Goal: Task Accomplishment & Management: Manage account settings

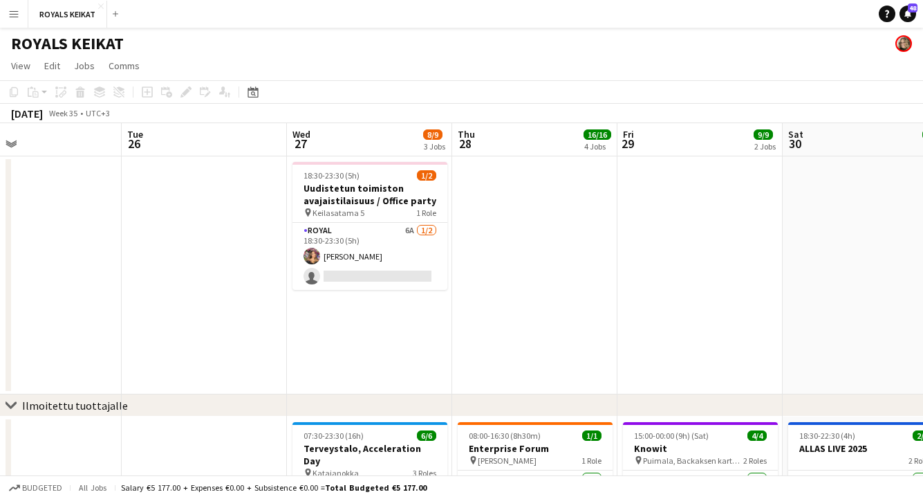
scroll to position [0, 542]
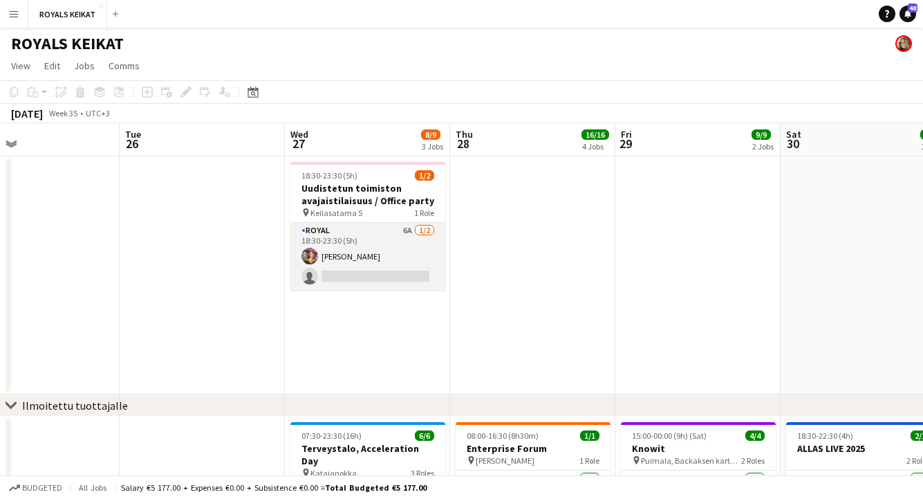
click at [394, 246] on app-card-role "Royal 6A 1/2 18:30-23:30 (5h) Tiia Karvonen single-neutral-actions" at bounding box center [368, 256] width 155 height 67
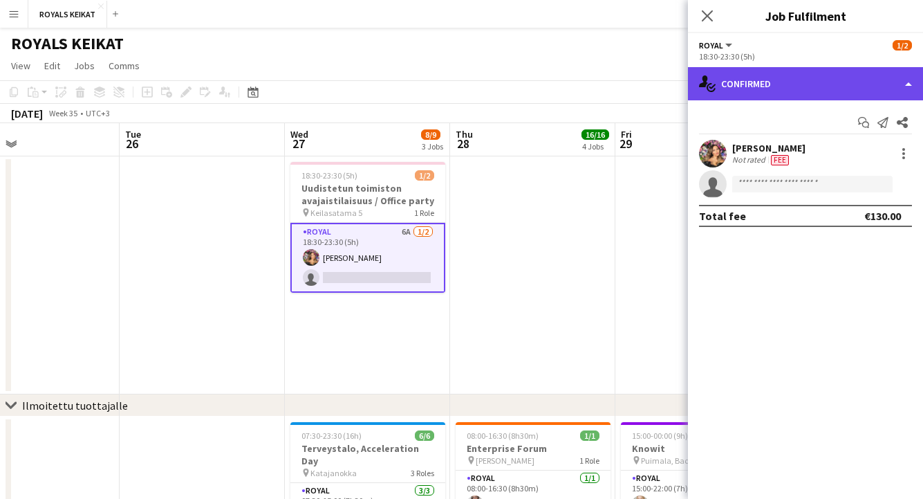
click at [786, 79] on div "single-neutral-actions-check-2 Confirmed" at bounding box center [805, 83] width 235 height 33
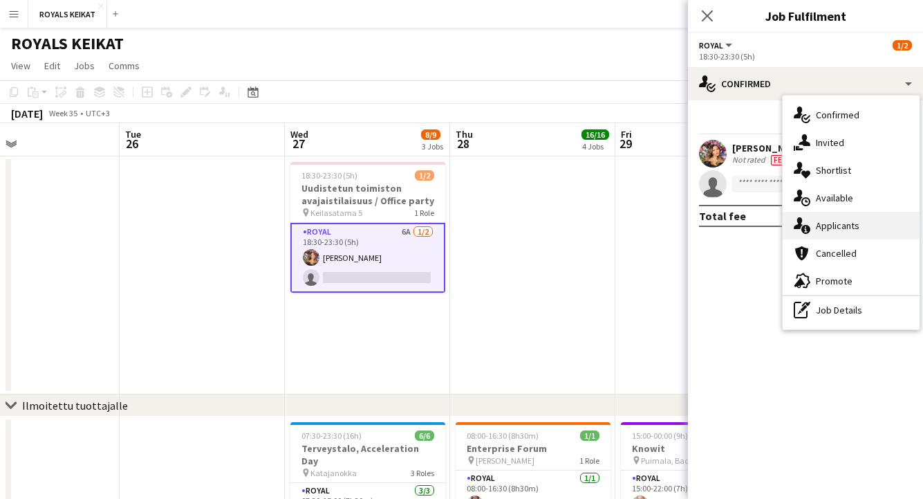
click at [836, 226] on div "single-neutral-actions-information Applicants" at bounding box center [851, 226] width 137 height 28
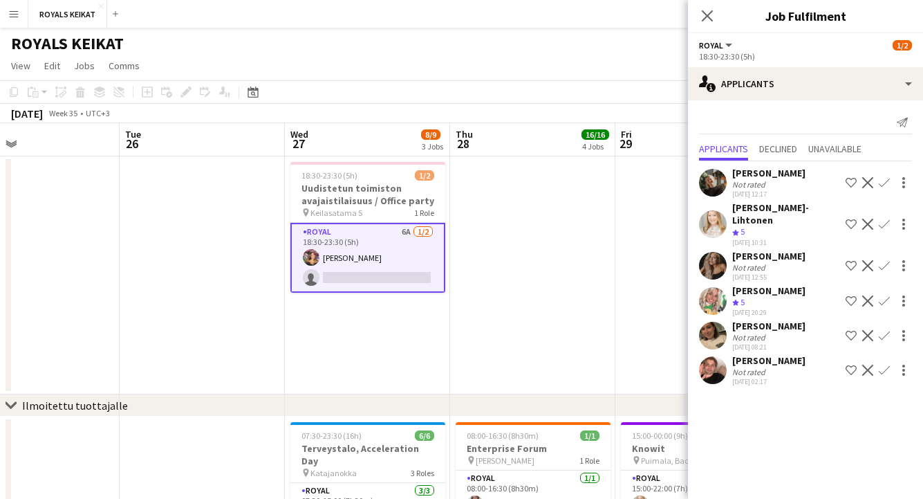
click at [883, 365] on app-icon "Confirm" at bounding box center [884, 370] width 11 height 11
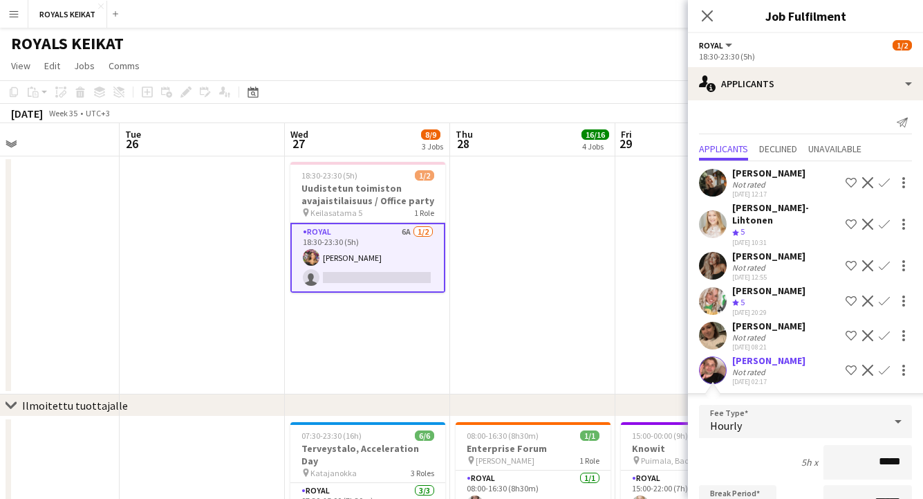
drag, startPoint x: 903, startPoint y: 450, endPoint x: 872, endPoint y: 450, distance: 31.1
click at [872, 450] on input "*****" at bounding box center [868, 462] width 89 height 35
click at [885, 365] on app-icon "Confirm" at bounding box center [884, 370] width 11 height 11
click at [899, 449] on input "***" at bounding box center [868, 462] width 89 height 35
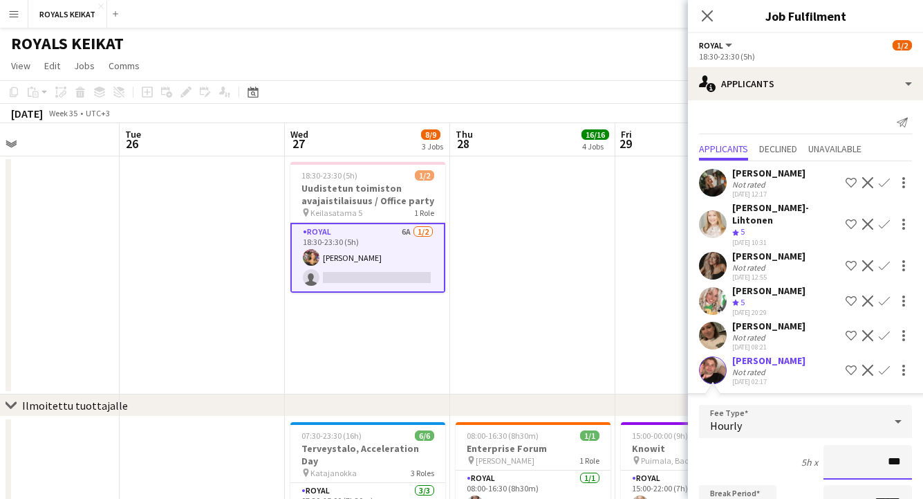
type input "**"
type input "*****"
click at [202, 293] on app-date-cell at bounding box center [202, 275] width 165 height 238
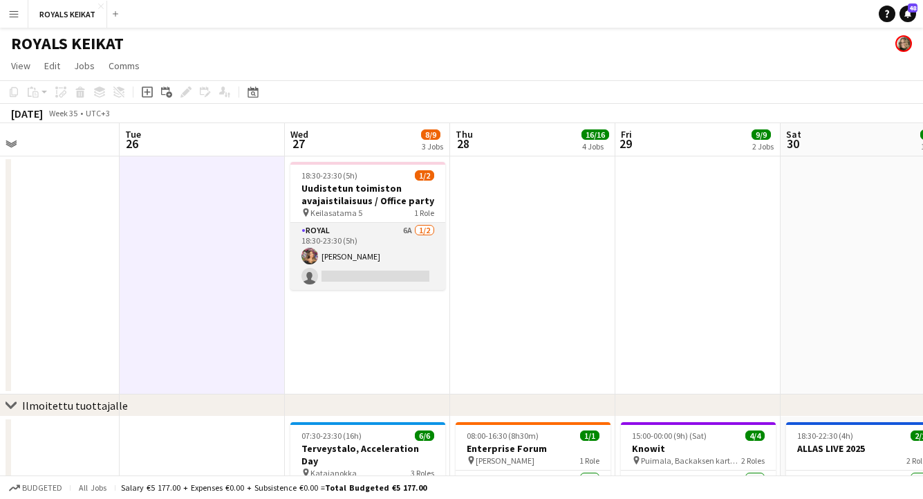
click at [358, 252] on app-card-role "Royal 6A 1/2 18:30-23:30 (5h) Tiia Karvonen single-neutral-actions" at bounding box center [368, 256] width 155 height 67
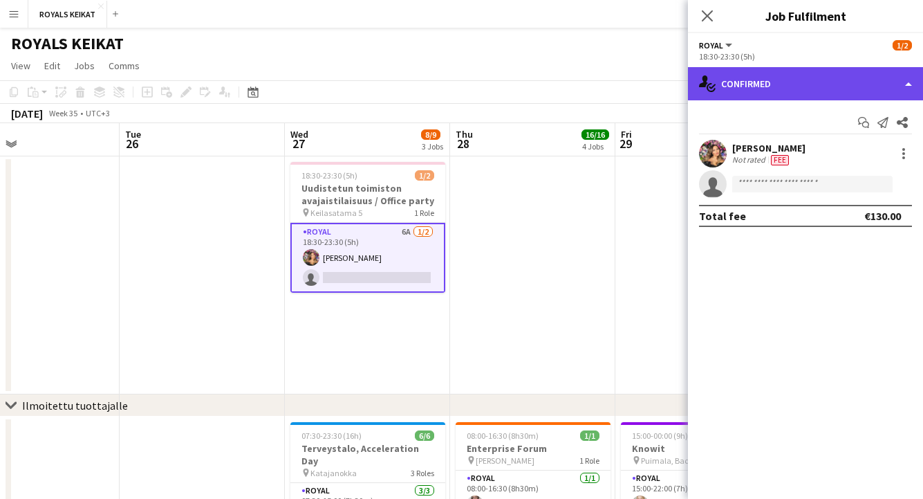
click at [844, 89] on div "single-neutral-actions-check-2 Confirmed" at bounding box center [805, 83] width 235 height 33
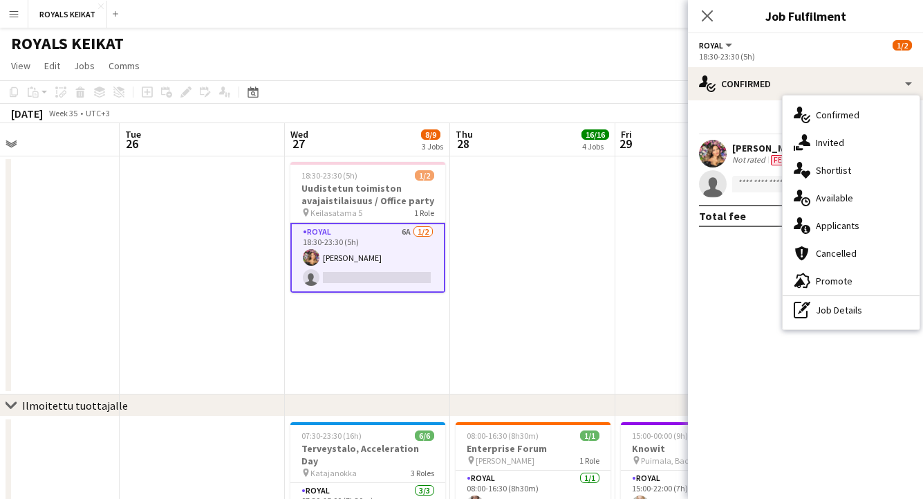
click at [367, 250] on app-card-role "Royal 6A 1/2 18:30-23:30 (5h) Tiia Karvonen single-neutral-actions" at bounding box center [368, 258] width 155 height 70
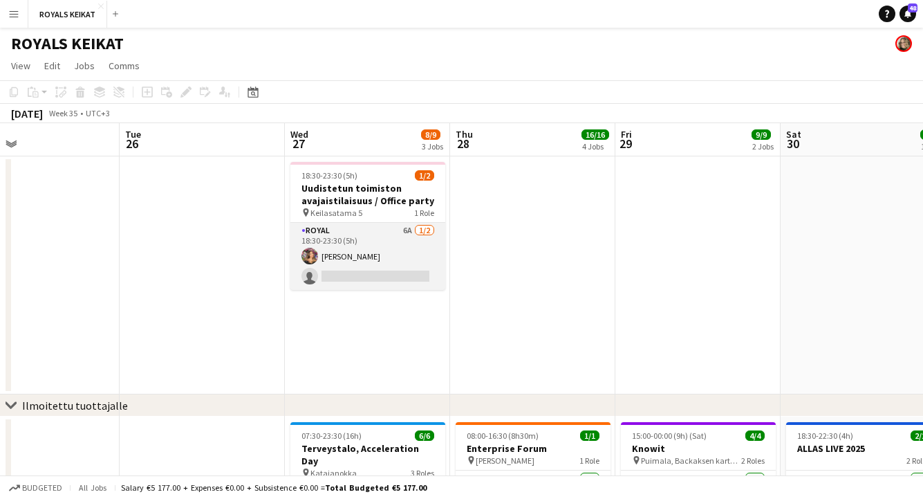
click at [344, 243] on app-card-role "Royal 6A 1/2 18:30-23:30 (5h) Tiia Karvonen single-neutral-actions" at bounding box center [368, 256] width 155 height 67
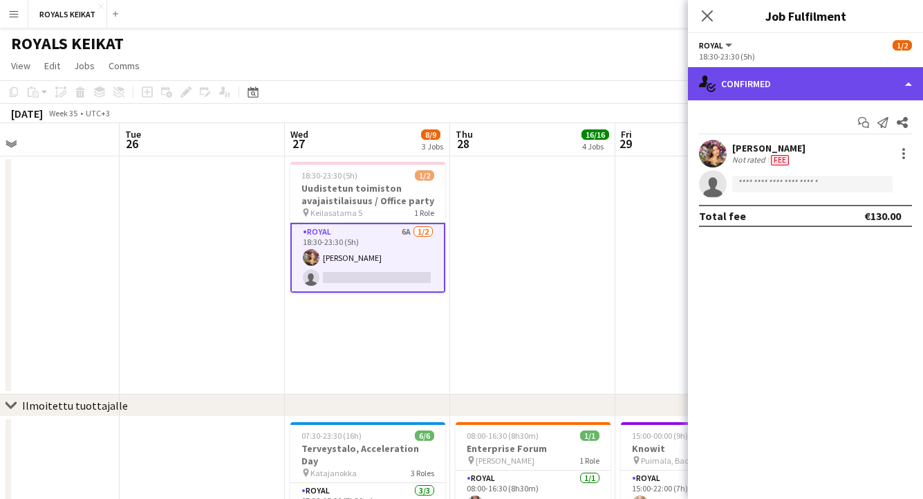
click at [909, 80] on div "single-neutral-actions-check-2 Confirmed" at bounding box center [805, 83] width 235 height 33
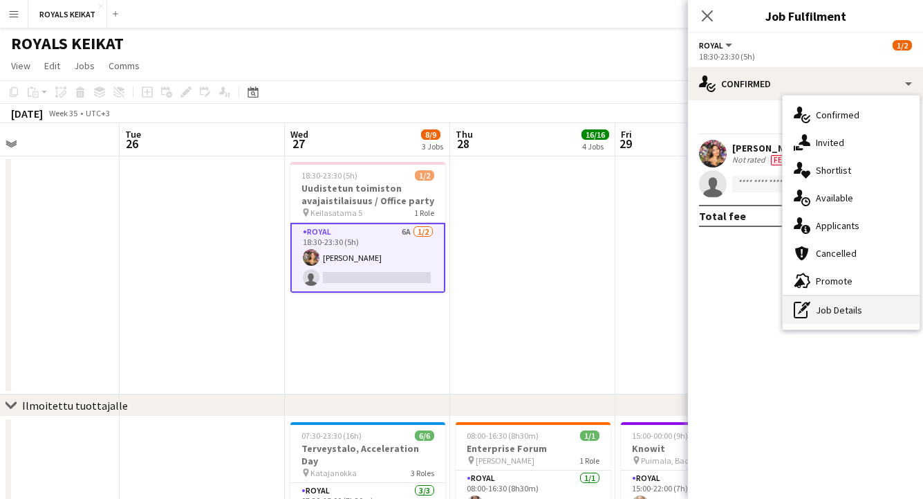
click at [834, 311] on div "pen-write Job Details" at bounding box center [851, 310] width 137 height 28
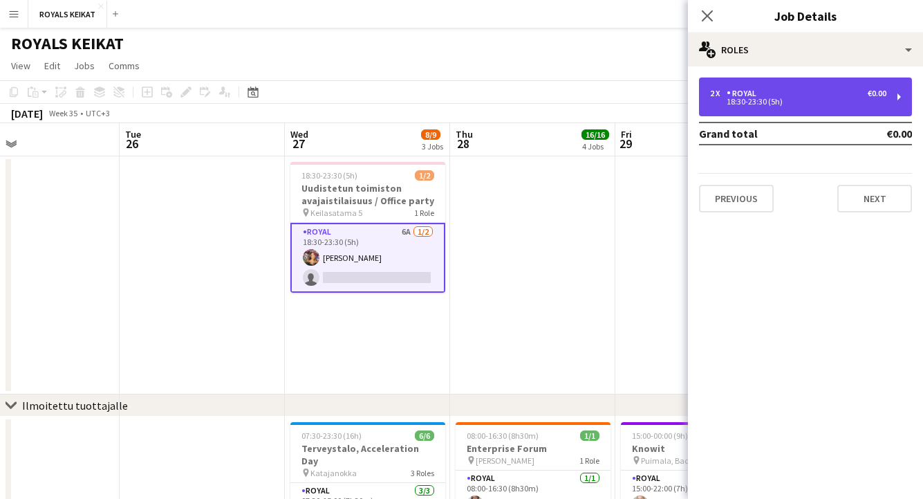
click at [795, 98] on div "18:30-23:30 (5h)" at bounding box center [798, 101] width 176 height 7
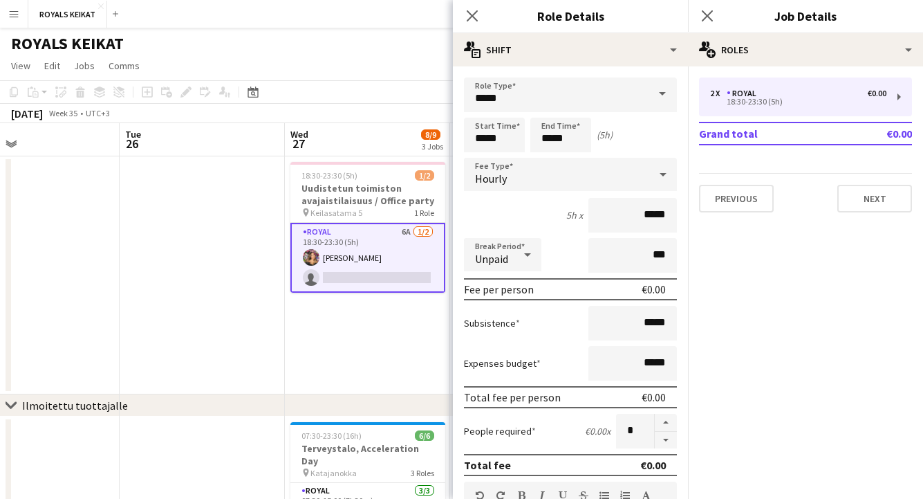
click at [661, 93] on span at bounding box center [662, 93] width 29 height 33
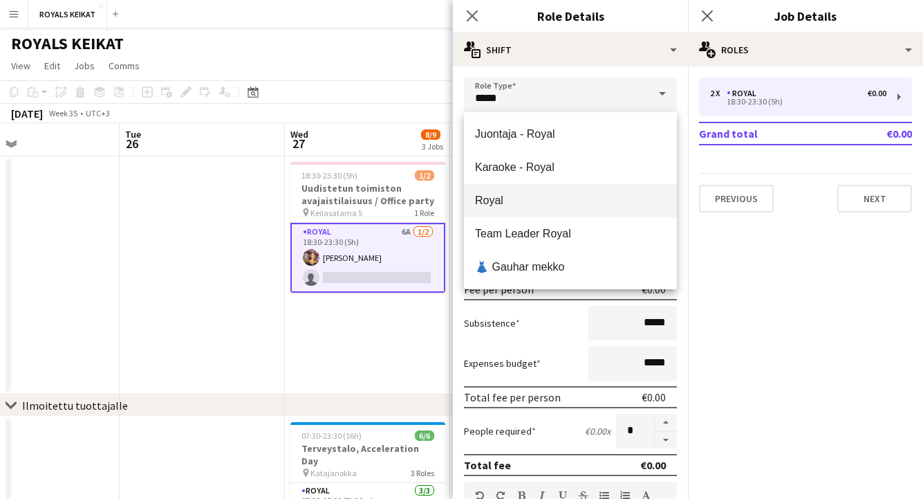
scroll to position [0, 0]
click at [661, 92] on span at bounding box center [662, 93] width 29 height 33
click at [658, 90] on span at bounding box center [662, 93] width 29 height 33
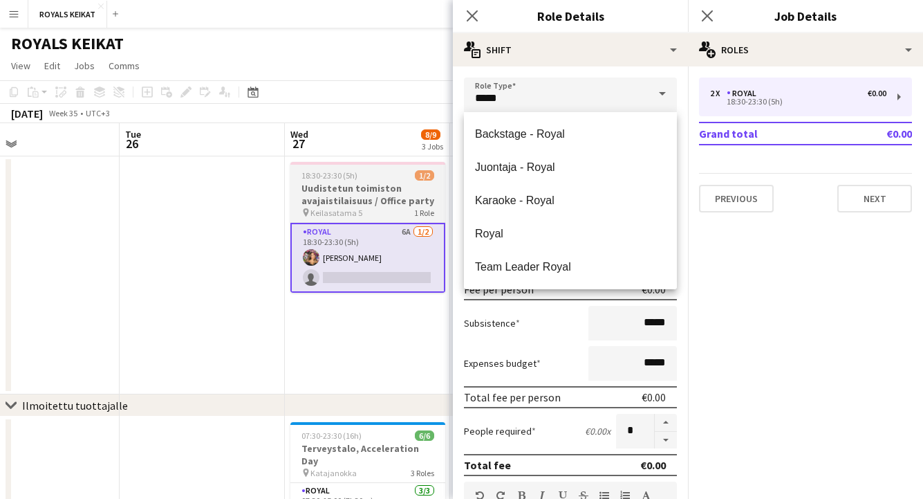
click at [427, 198] on h3 "Uudistetun toimiston avajaistilaisuus / Office party" at bounding box center [368, 194] width 155 height 25
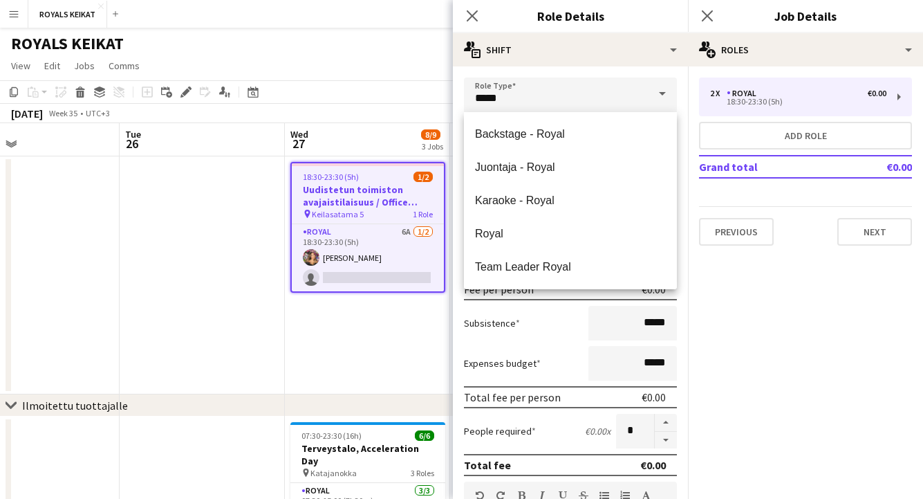
click at [664, 90] on span at bounding box center [662, 93] width 29 height 33
click at [472, 11] on icon "Close pop-in" at bounding box center [472, 15] width 13 height 13
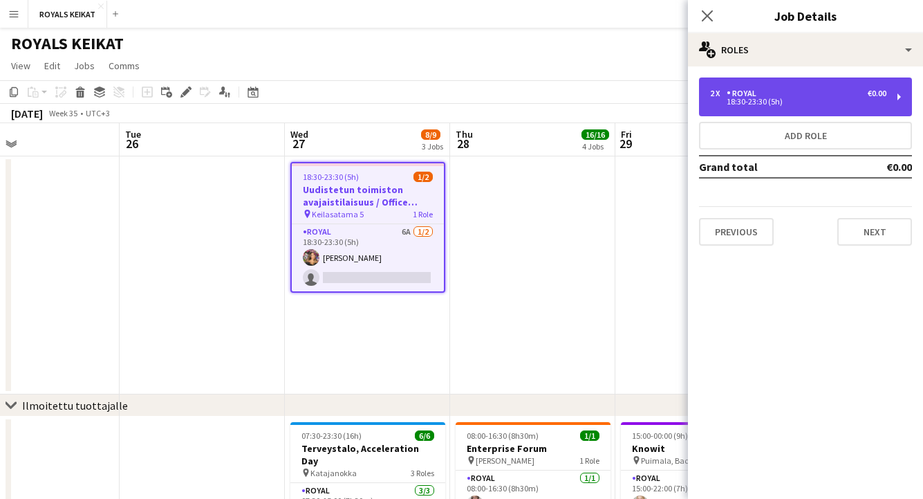
click at [789, 99] on div "18:30-23:30 (5h)" at bounding box center [798, 101] width 176 height 7
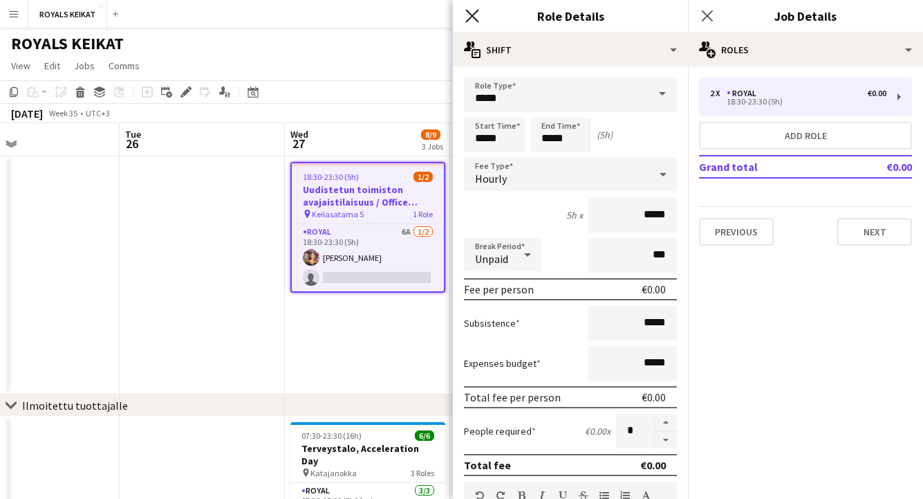
click at [473, 12] on icon "Close pop-in" at bounding box center [472, 15] width 13 height 13
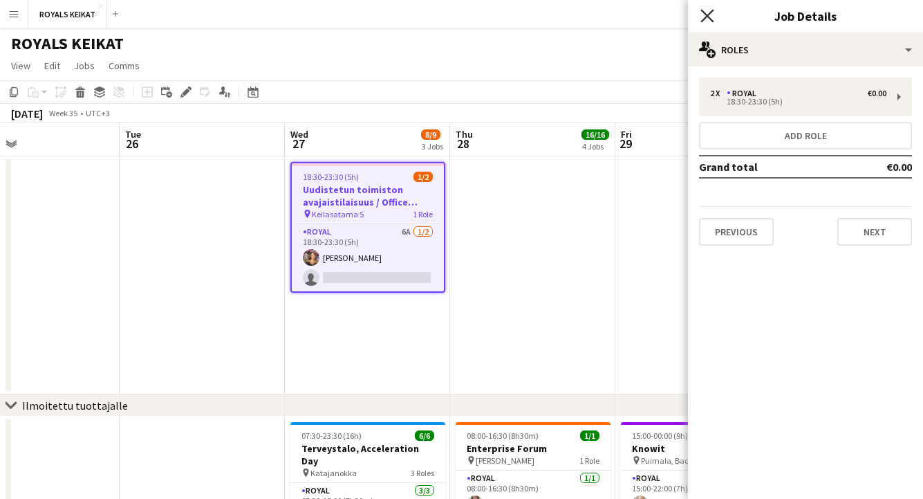
click at [704, 12] on icon at bounding box center [707, 15] width 13 height 13
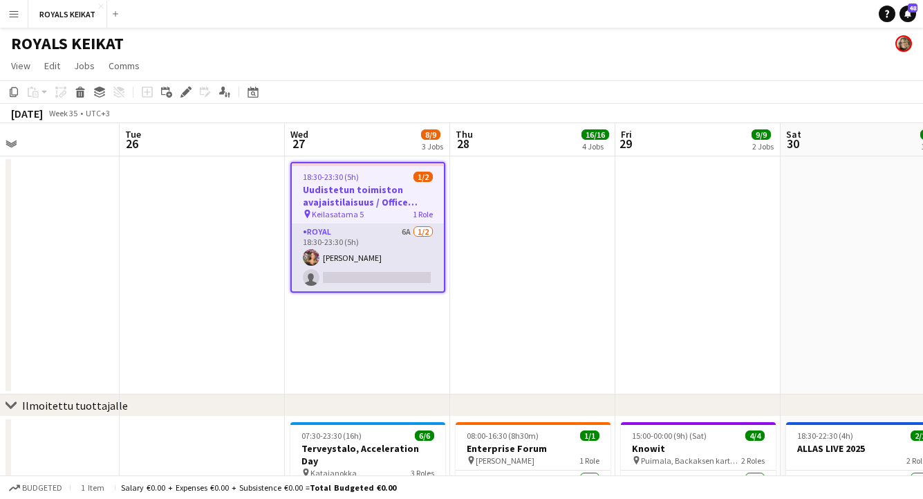
click at [372, 237] on app-card-role "Royal 6A 1/2 18:30-23:30 (5h) Tiia Karvonen single-neutral-actions" at bounding box center [368, 257] width 152 height 67
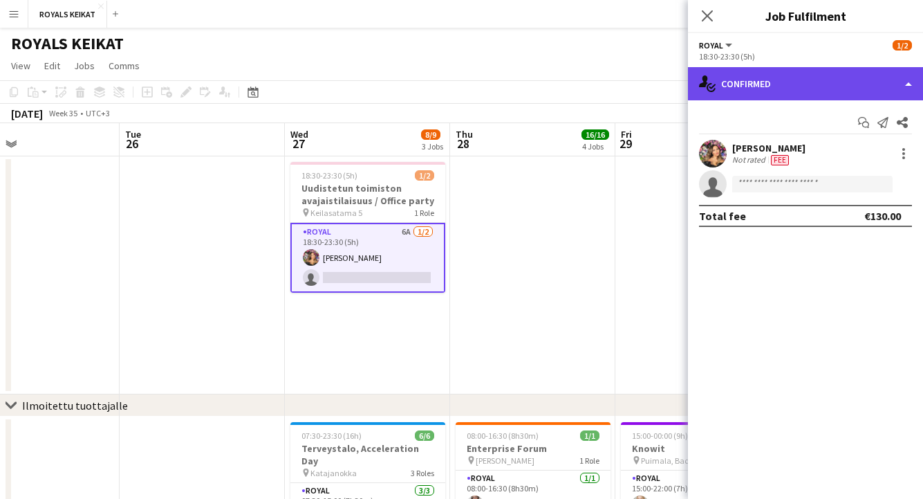
click at [873, 74] on div "single-neutral-actions-check-2 Confirmed" at bounding box center [805, 83] width 235 height 33
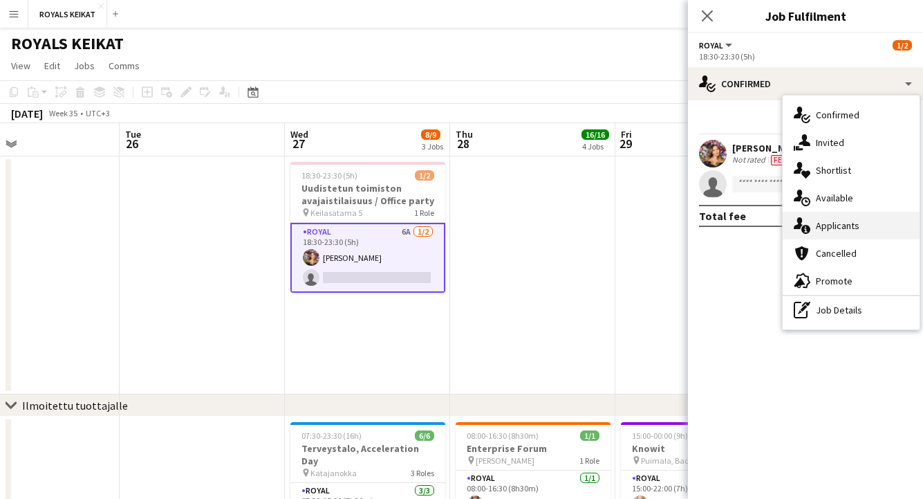
click at [867, 225] on div "single-neutral-actions-information Applicants" at bounding box center [851, 226] width 137 height 28
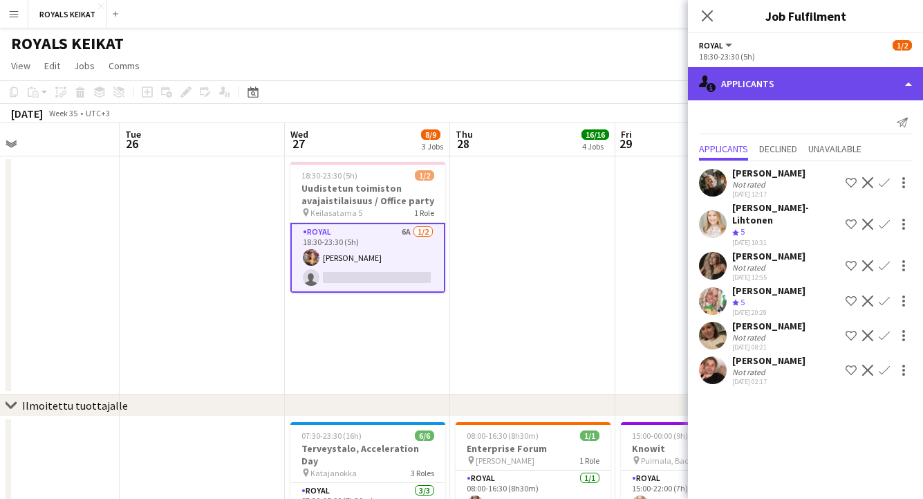
click at [741, 93] on div "single-neutral-actions-information Applicants" at bounding box center [805, 83] width 235 height 33
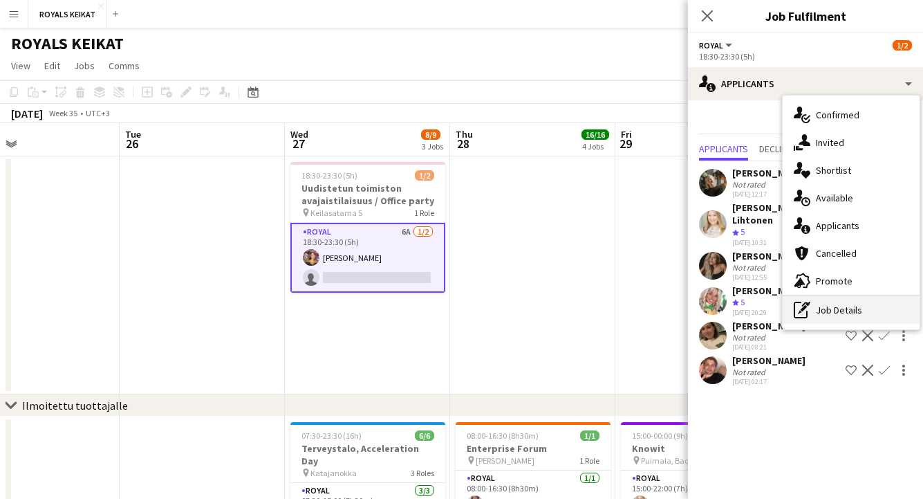
click at [822, 305] on div "pen-write Job Details" at bounding box center [851, 310] width 137 height 28
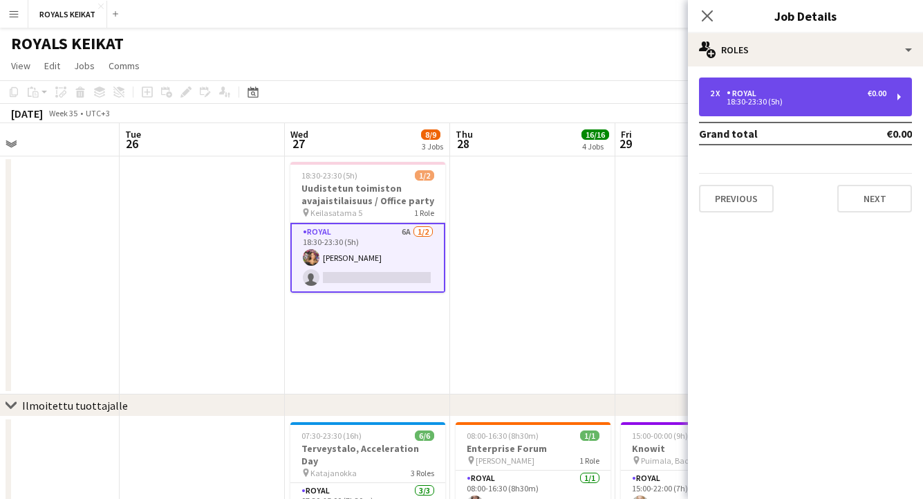
click at [770, 87] on div "2 x Royal €0.00 18:30-23:30 (5h)" at bounding box center [805, 96] width 213 height 39
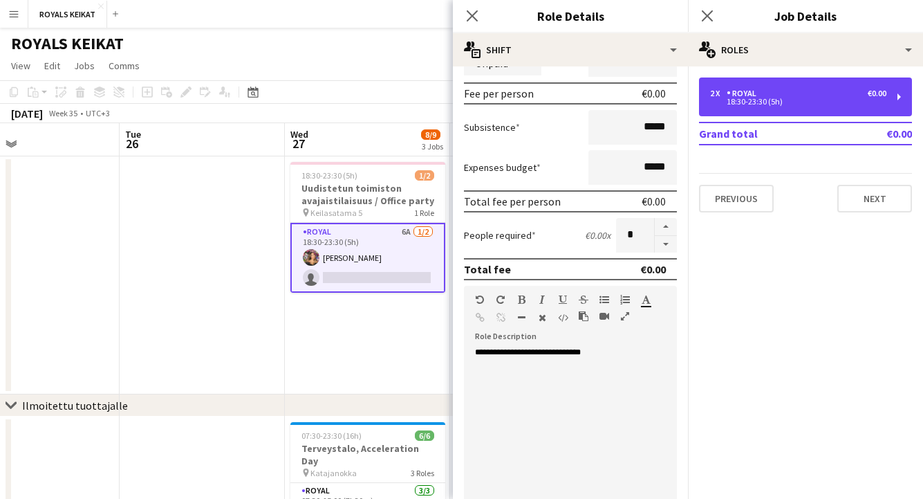
scroll to position [294, 0]
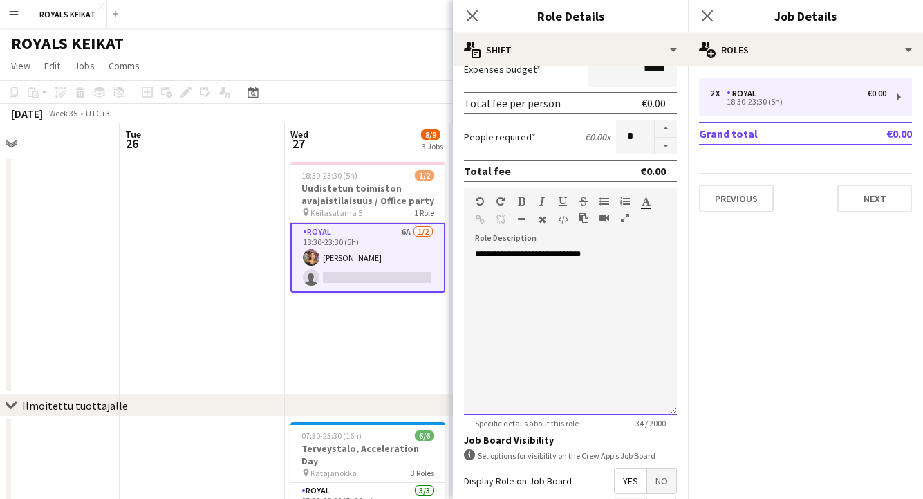
click at [591, 256] on p "**********" at bounding box center [570, 254] width 191 height 11
drag, startPoint x: 591, startPoint y: 256, endPoint x: 468, endPoint y: 257, distance: 123.1
click at [468, 257] on div "**********" at bounding box center [570, 332] width 213 height 166
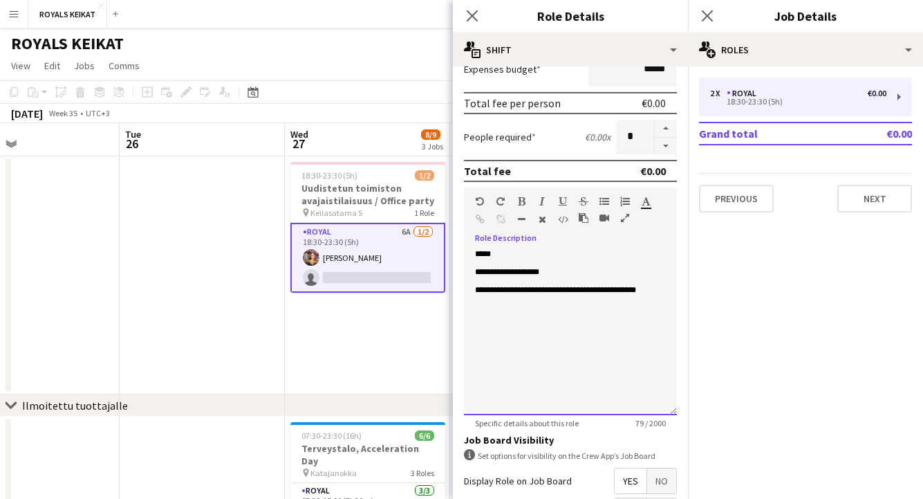
click at [618, 291] on p "**********" at bounding box center [570, 290] width 191 height 11
click at [519, 307] on p "*********" at bounding box center [570, 309] width 191 height 11
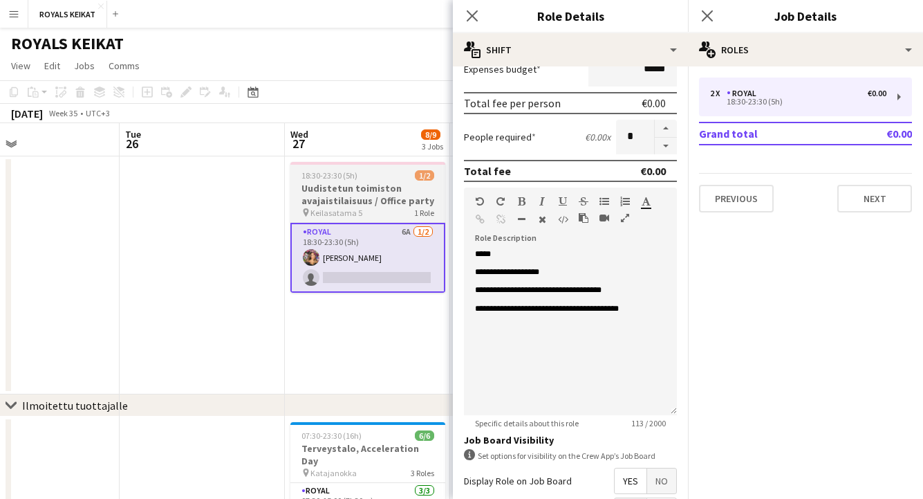
click at [351, 193] on h3 "Uudistetun toimiston avajaistilaisuus / Office party" at bounding box center [368, 194] width 155 height 25
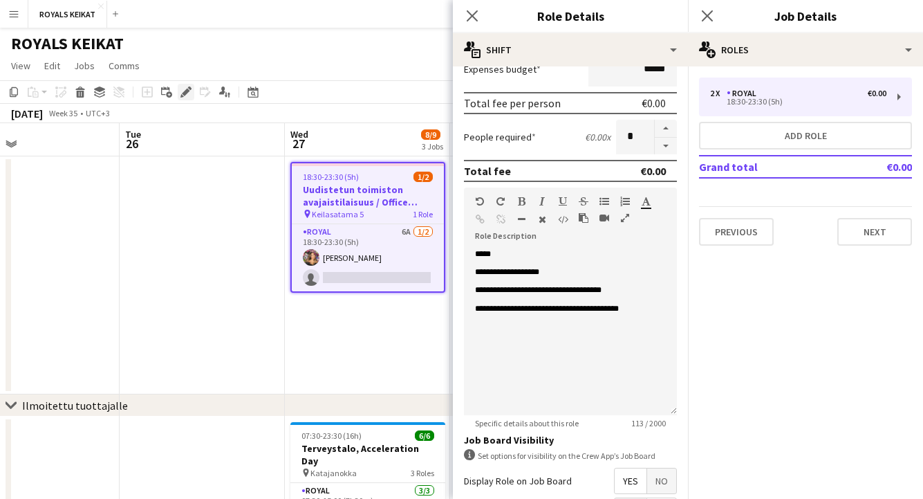
click at [181, 90] on icon "Edit" at bounding box center [186, 91] width 11 height 11
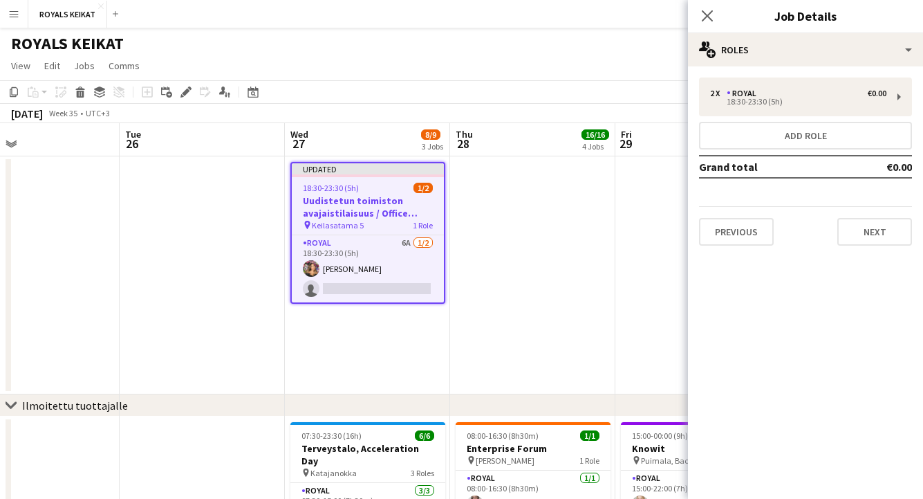
click at [373, 211] on h3 "Uudistetun toimiston avajaistilaisuus / Office party" at bounding box center [368, 206] width 152 height 25
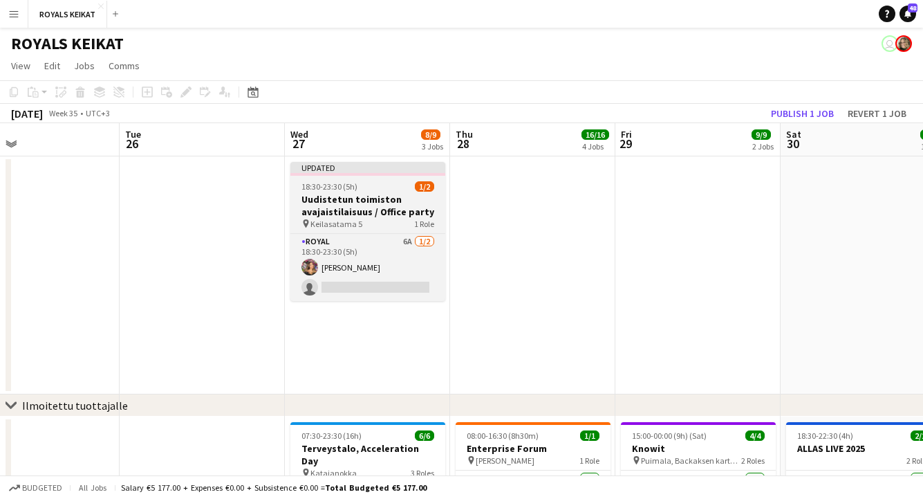
click at [373, 211] on h3 "Uudistetun toimiston avajaistilaisuus / Office party" at bounding box center [368, 205] width 155 height 25
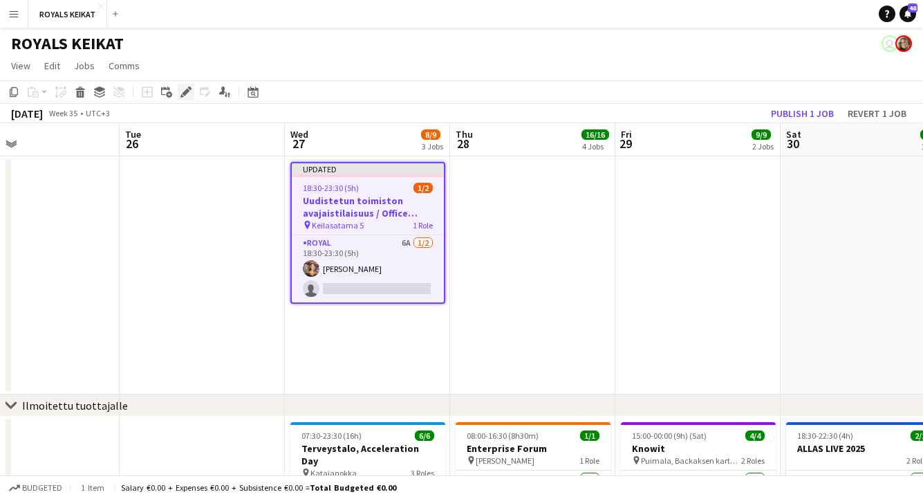
click at [182, 89] on icon "Edit" at bounding box center [186, 91] width 11 height 11
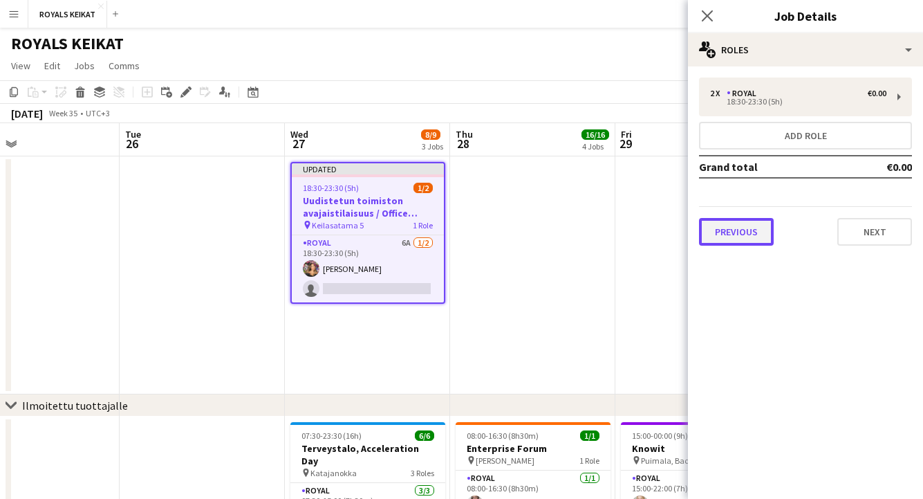
click at [734, 231] on button "Previous" at bounding box center [736, 232] width 75 height 28
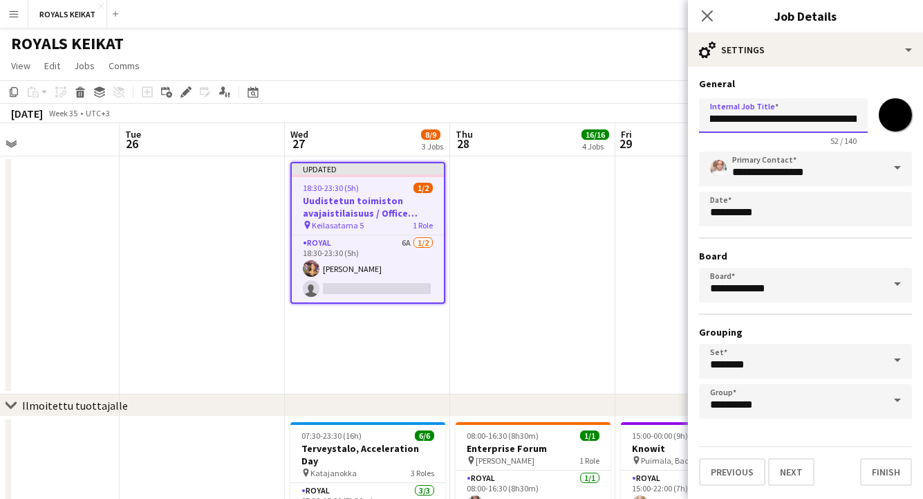
scroll to position [0, 0]
drag, startPoint x: 859, startPoint y: 120, endPoint x: 706, endPoint y: 125, distance: 153.0
click at [706, 125] on input "**********" at bounding box center [783, 115] width 169 height 35
click at [741, 120] on input "**********" at bounding box center [783, 115] width 169 height 35
click at [827, 120] on input "**********" at bounding box center [783, 115] width 169 height 35
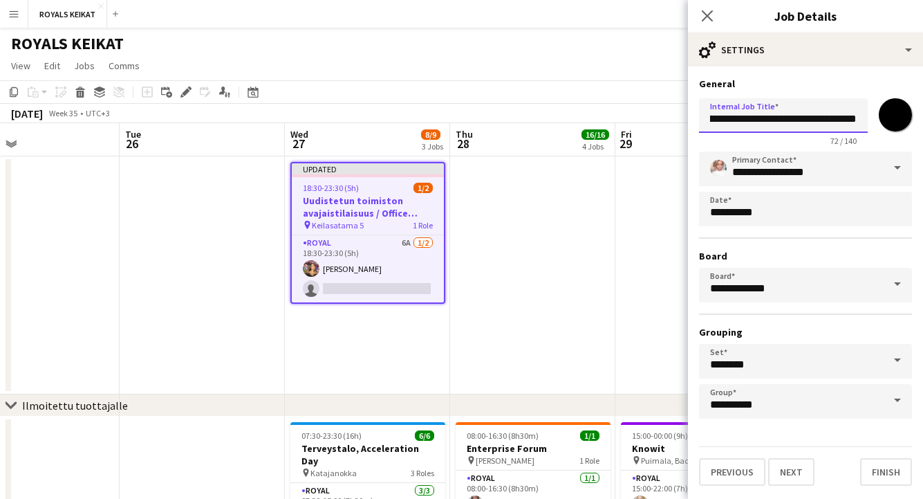
scroll to position [0, 197]
type input "**********"
click at [708, 12] on icon "Close pop-in" at bounding box center [707, 15] width 13 height 13
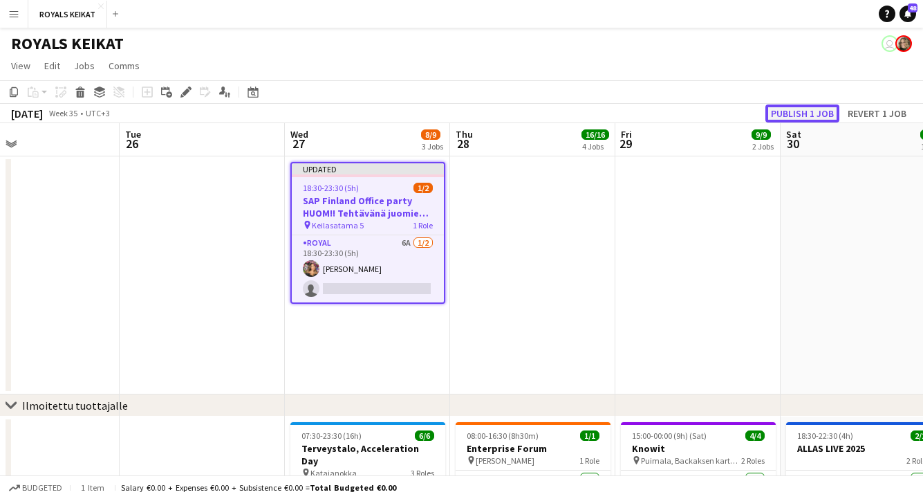
click at [802, 111] on button "Publish 1 job" at bounding box center [803, 113] width 74 height 18
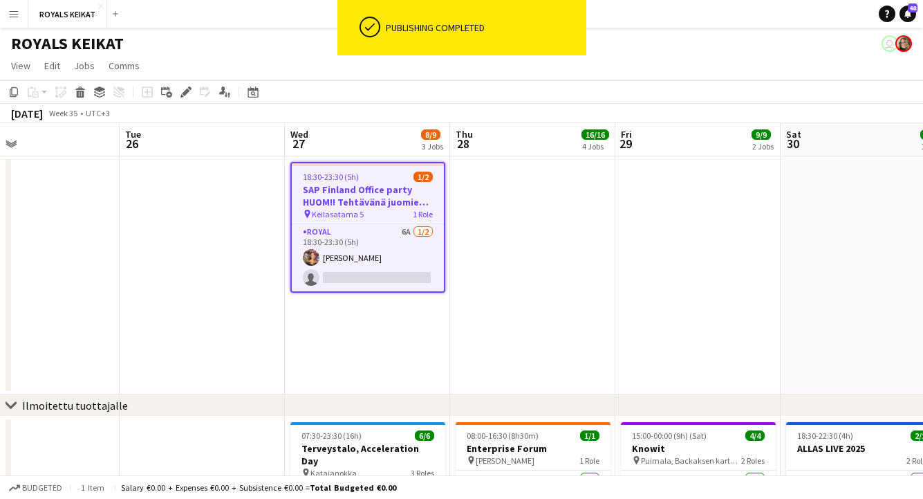
click at [165, 314] on app-date-cell at bounding box center [202, 275] width 165 height 238
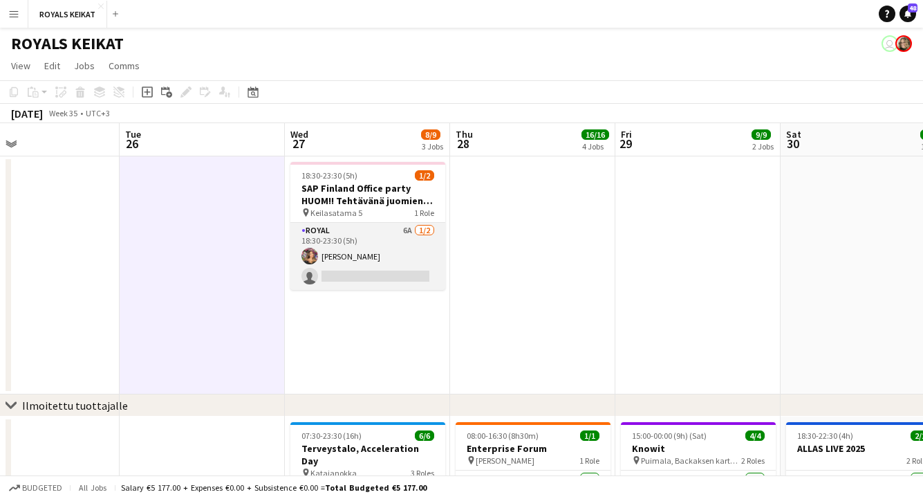
click at [343, 248] on app-card-role "Royal 6A 1/2 18:30-23:30 (5h) Tiia Karvonen single-neutral-actions" at bounding box center [368, 256] width 155 height 67
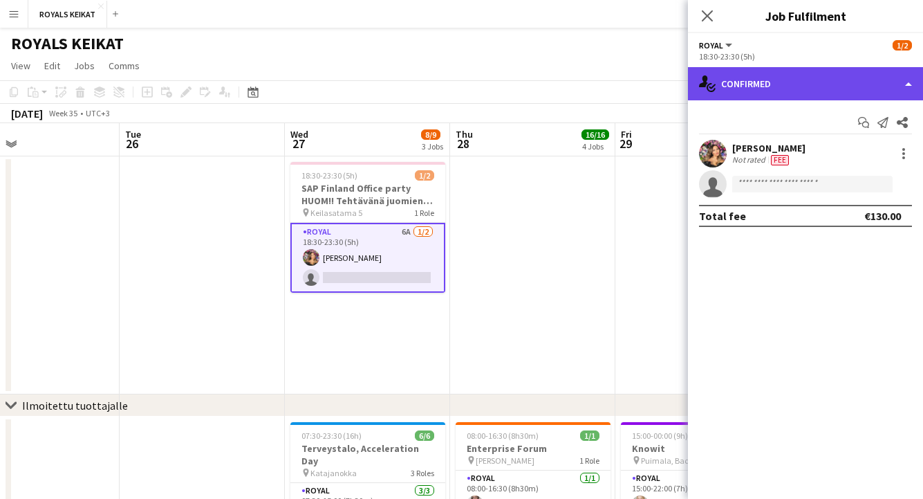
click at [818, 82] on div "single-neutral-actions-check-2 Confirmed" at bounding box center [805, 83] width 235 height 33
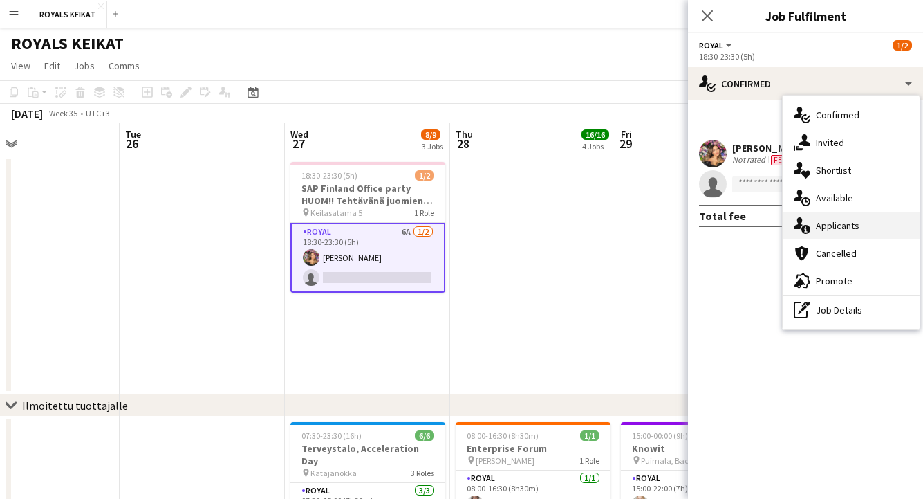
click at [850, 224] on div "single-neutral-actions-information Applicants" at bounding box center [851, 226] width 137 height 28
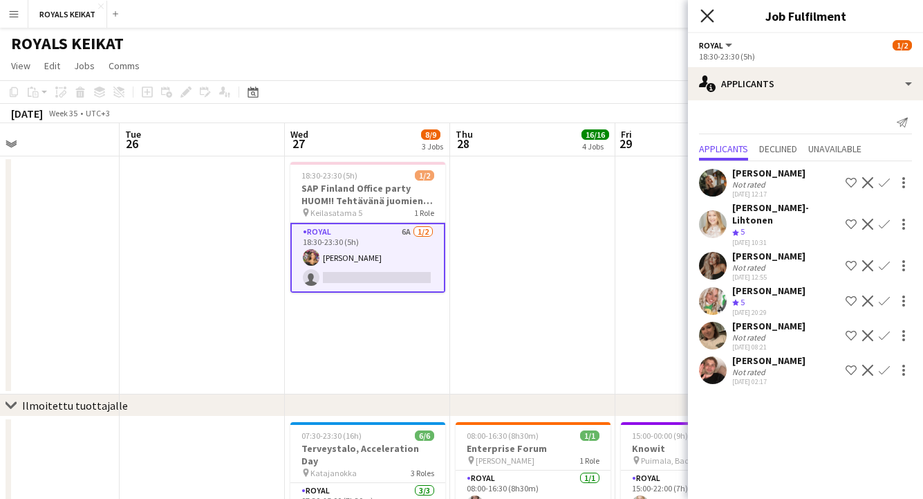
click at [711, 14] on icon "Close pop-in" at bounding box center [707, 15] width 13 height 13
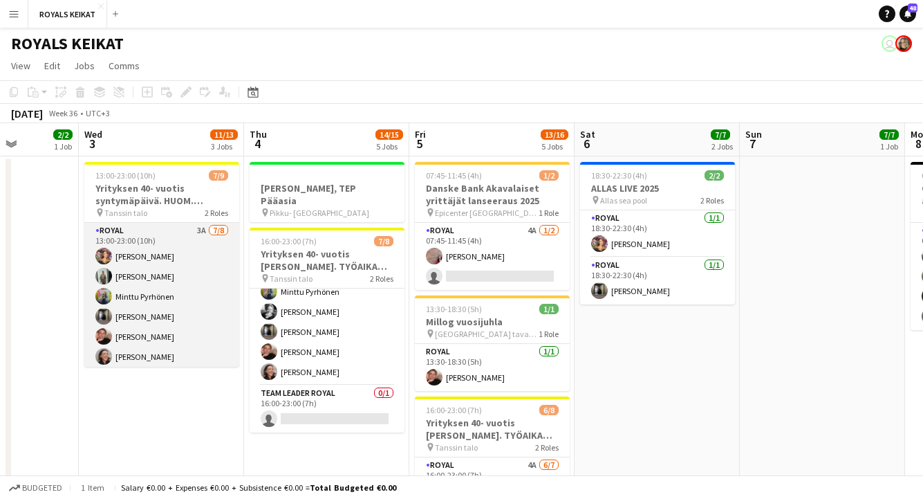
click at [191, 311] on app-card-role "Royal 3A 7/8 13:00-23:00 (10h) Tiia Karvonen Emil Peltonen Minttu Pyrhönen Saka…" at bounding box center [161, 316] width 155 height 187
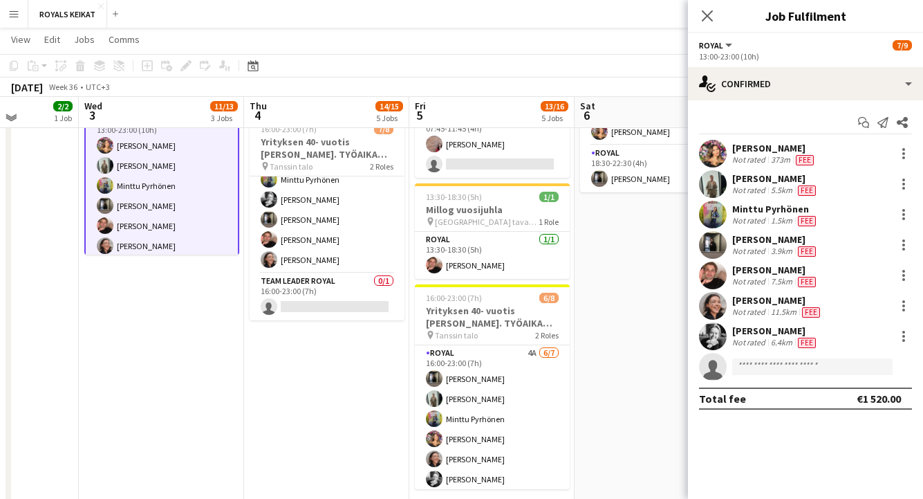
scroll to position [111, 0]
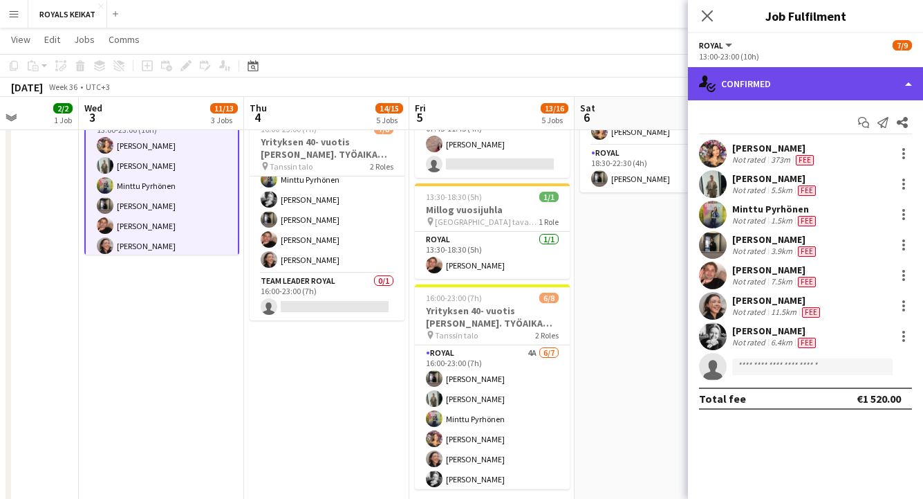
click at [789, 78] on div "single-neutral-actions-check-2 Confirmed" at bounding box center [805, 83] width 235 height 33
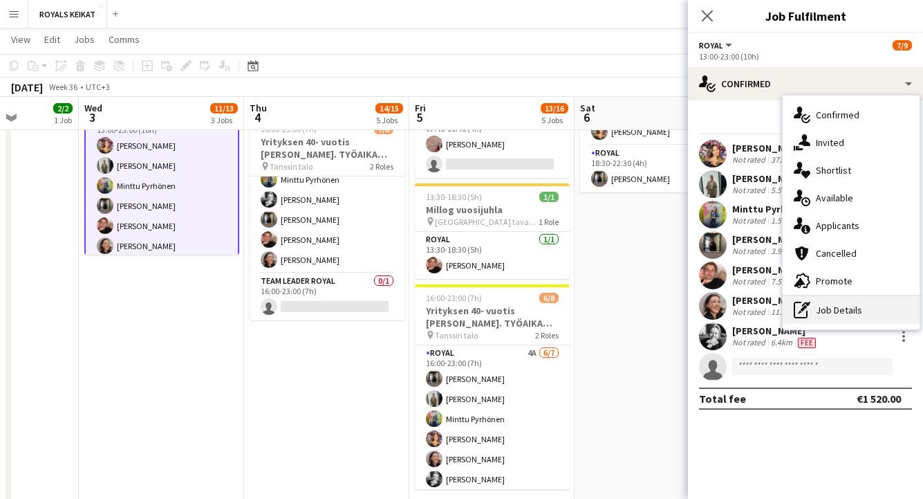
click at [836, 306] on div "pen-write Job Details" at bounding box center [851, 310] width 137 height 28
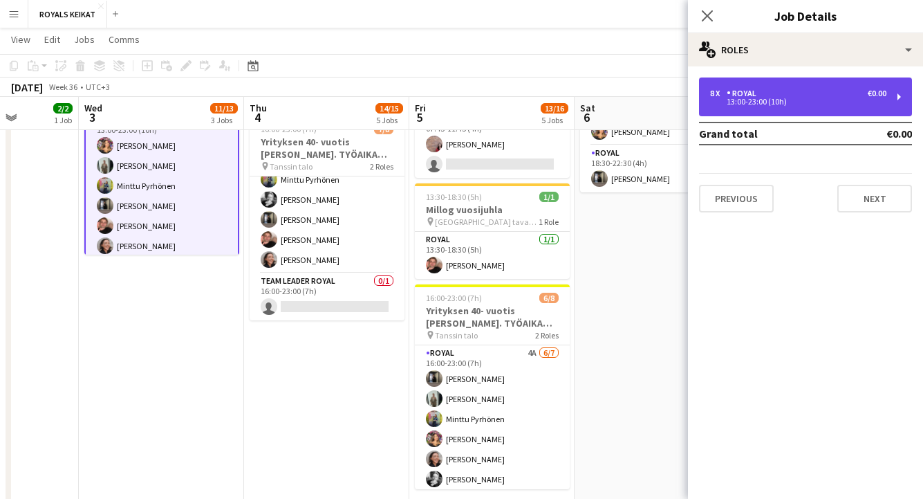
click at [762, 102] on div "13:00-23:00 (10h)" at bounding box center [798, 101] width 176 height 7
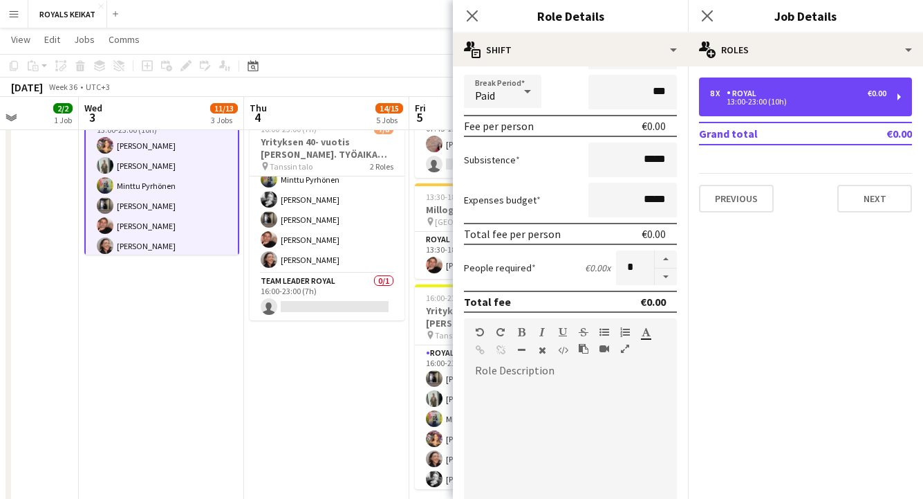
scroll to position [195, 0]
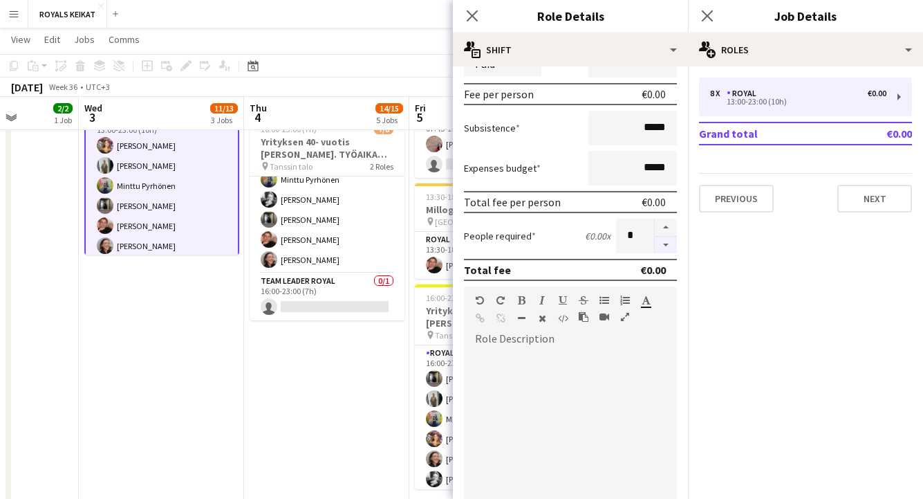
click at [665, 245] on button "button" at bounding box center [666, 245] width 22 height 17
type input "*"
click at [470, 13] on icon at bounding box center [472, 15] width 13 height 13
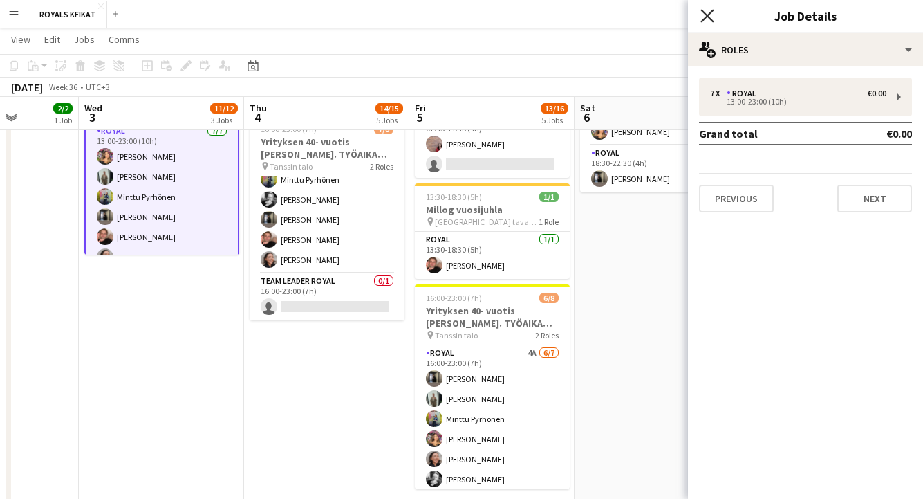
click at [707, 12] on icon "Close pop-in" at bounding box center [707, 15] width 13 height 13
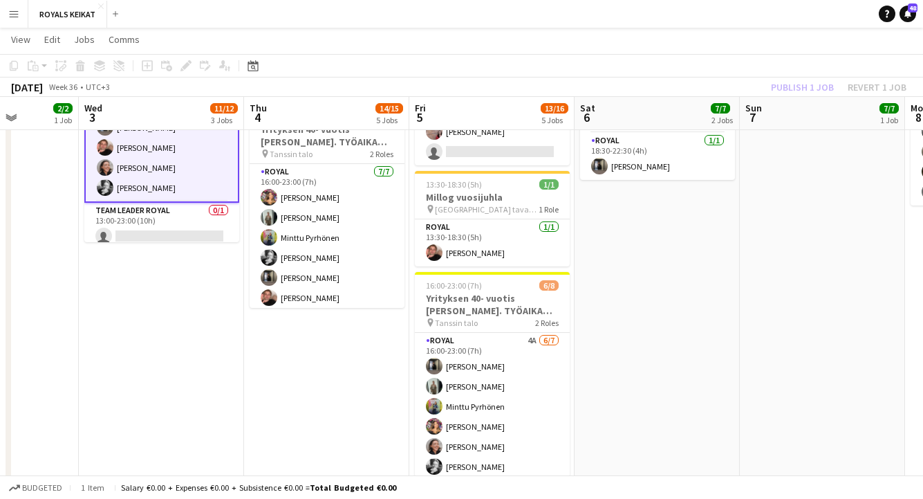
scroll to position [0, 0]
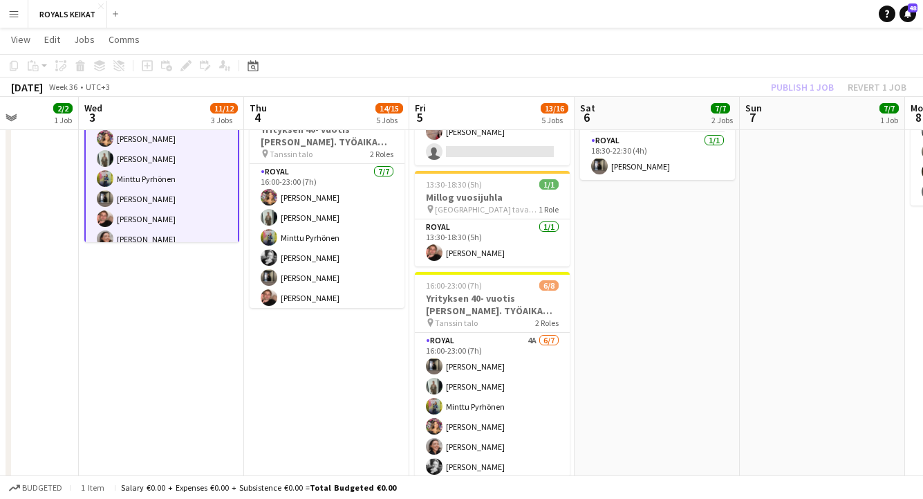
click at [169, 190] on app-card-role "Royal 7/7 13:00-23:00 (10h) Tiia Karvonen Emil Peltonen Minttu Pyrhönen Sakari …" at bounding box center [161, 189] width 155 height 170
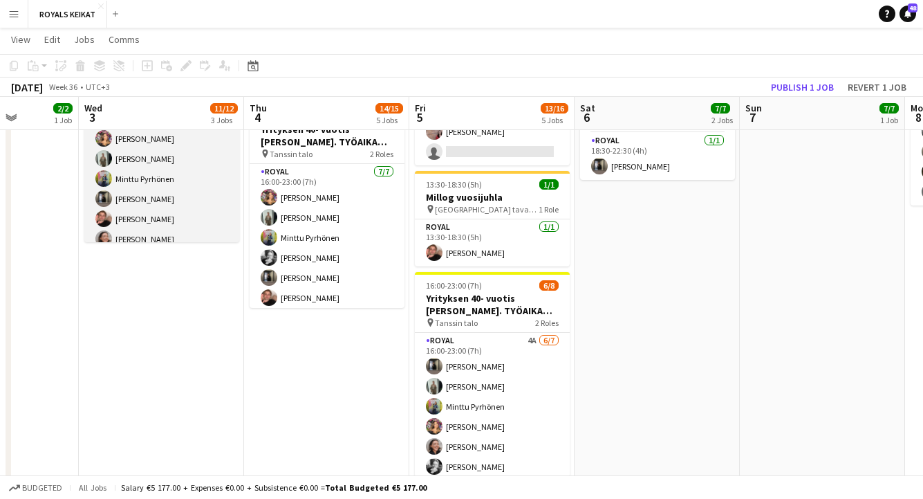
click at [169, 190] on app-card-role "Royal 7/7 13:00-23:00 (10h) Tiia Karvonen Emil Peltonen Minttu Pyrhönen Sakari …" at bounding box center [161, 188] width 155 height 167
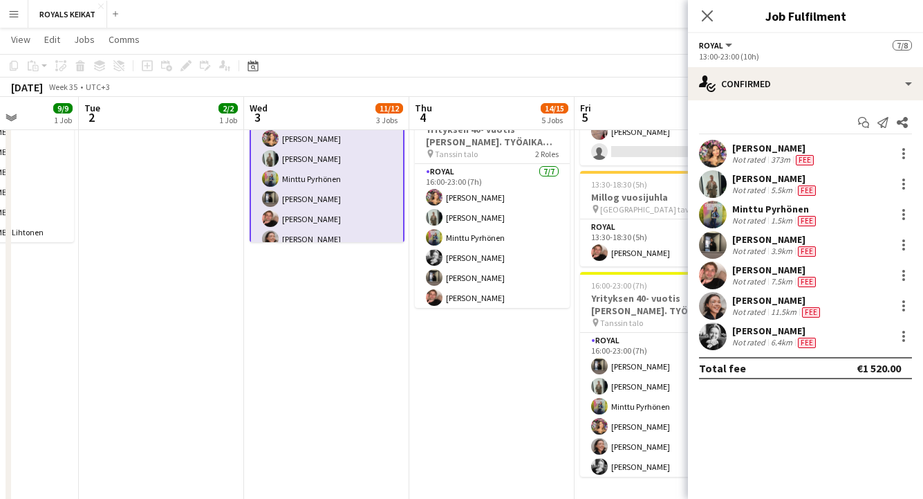
scroll to position [0, 349]
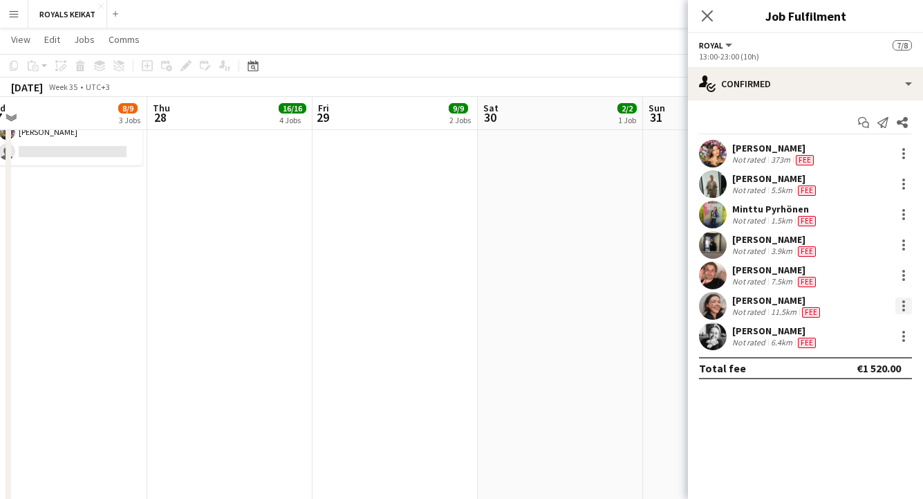
click at [906, 304] on div at bounding box center [904, 305] width 17 height 17
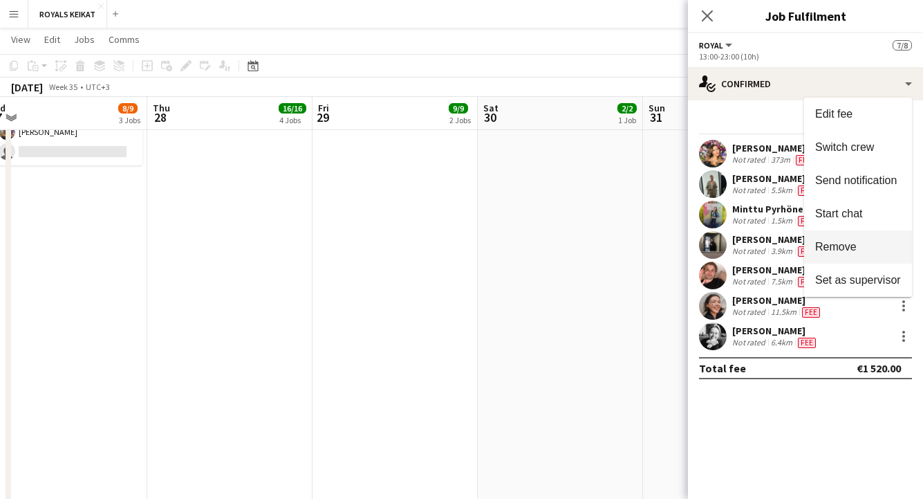
click at [842, 244] on span "Remove" at bounding box center [837, 247] width 42 height 12
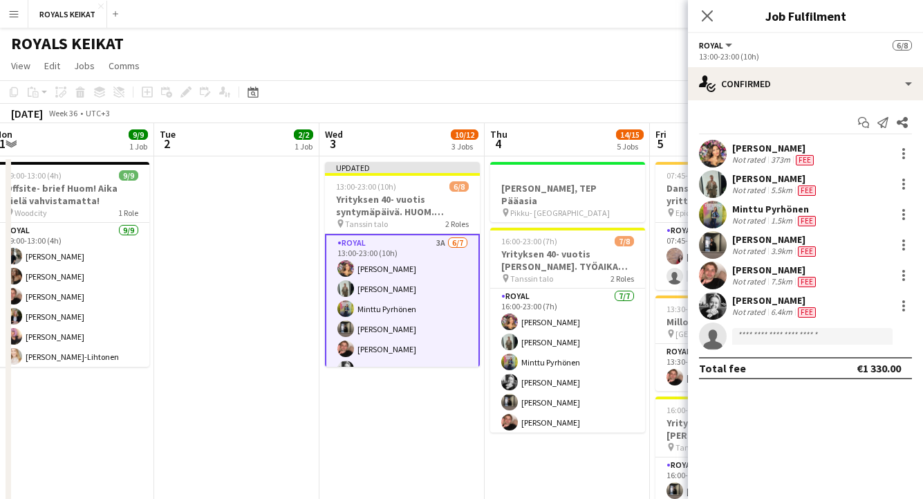
scroll to position [0, 374]
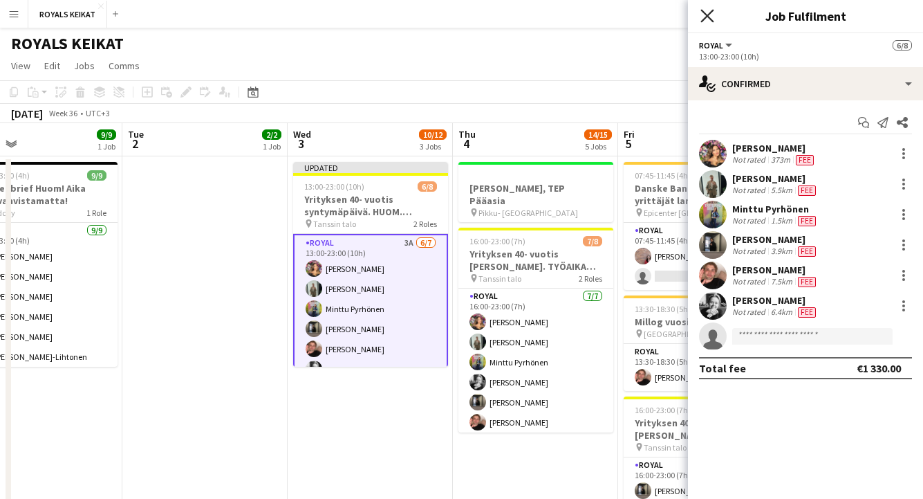
click at [708, 9] on icon "Close pop-in" at bounding box center [707, 15] width 13 height 13
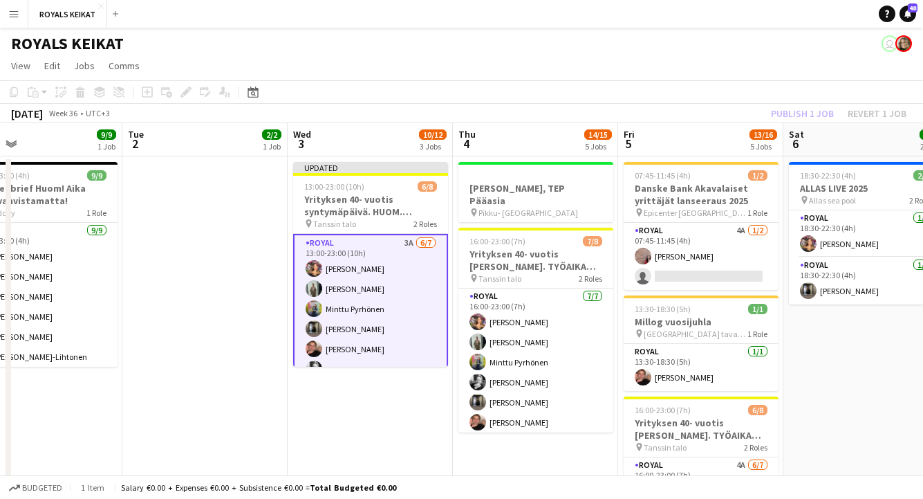
click at [807, 111] on div "Publish 1 job Revert 1 job" at bounding box center [839, 113] width 169 height 18
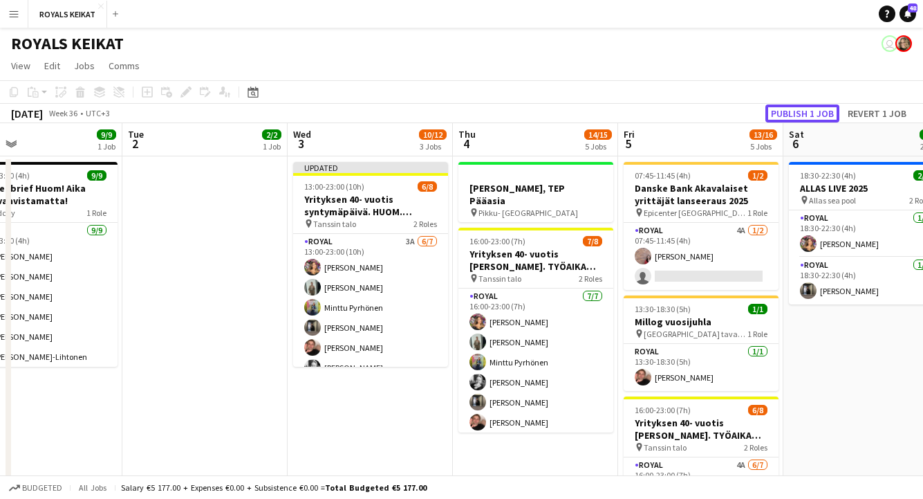
click at [807, 111] on button "Publish 1 job" at bounding box center [803, 113] width 74 height 18
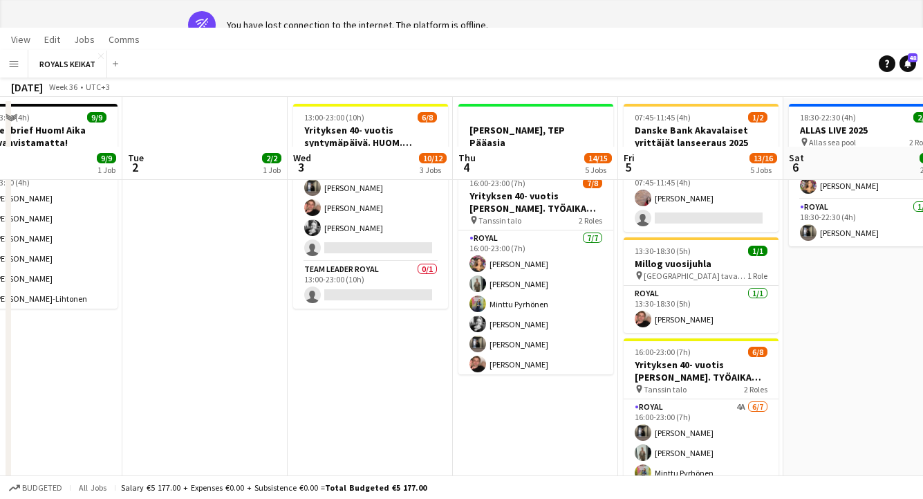
scroll to position [0, 0]
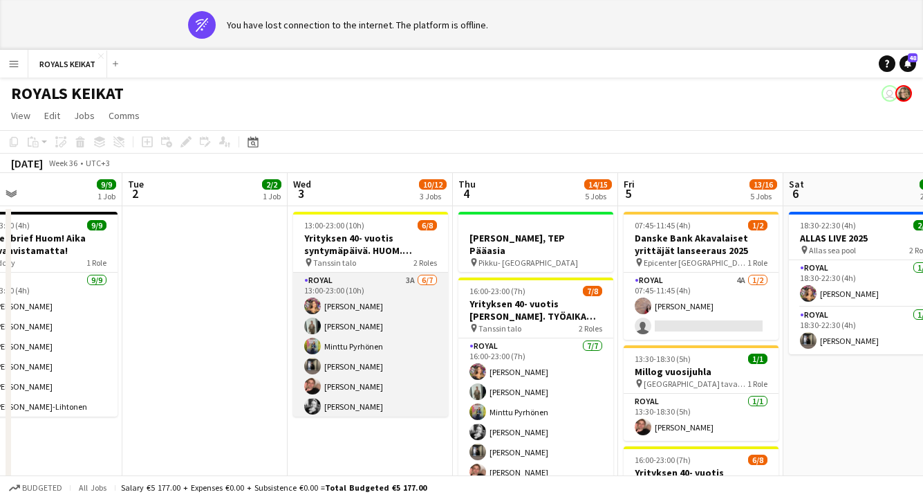
click at [362, 333] on app-card-role "Royal 3A 6/7 13:00-23:00 (10h) Tiia Karvonen Emil Peltonen Minttu Pyrhönen Saka…" at bounding box center [370, 356] width 155 height 167
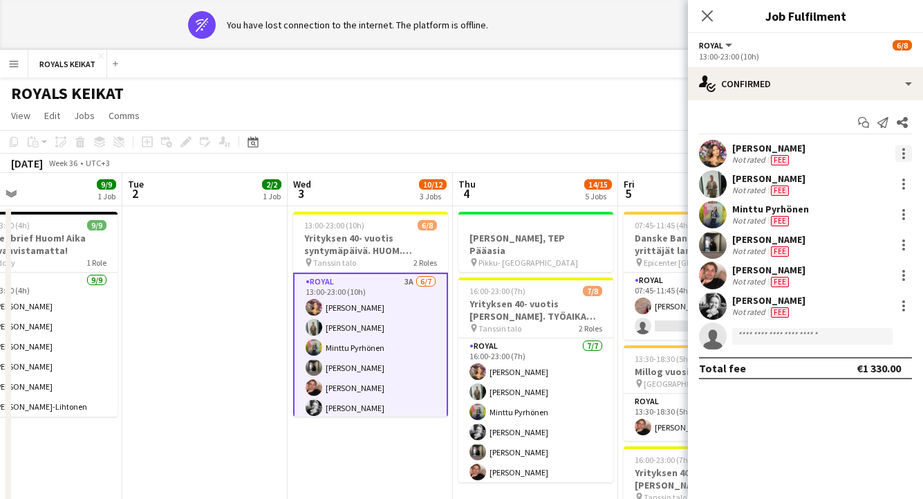
click at [905, 149] on div at bounding box center [904, 149] width 3 height 3
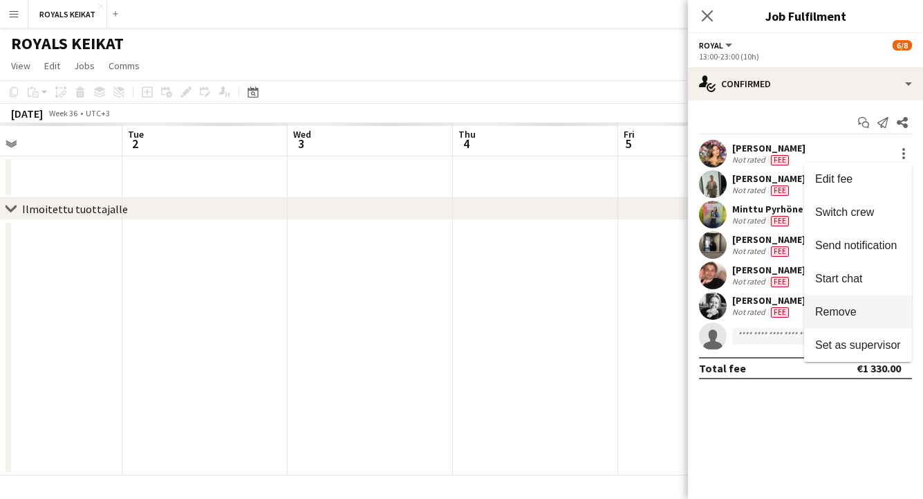
click at [849, 311] on span "Remove" at bounding box center [837, 312] width 42 height 12
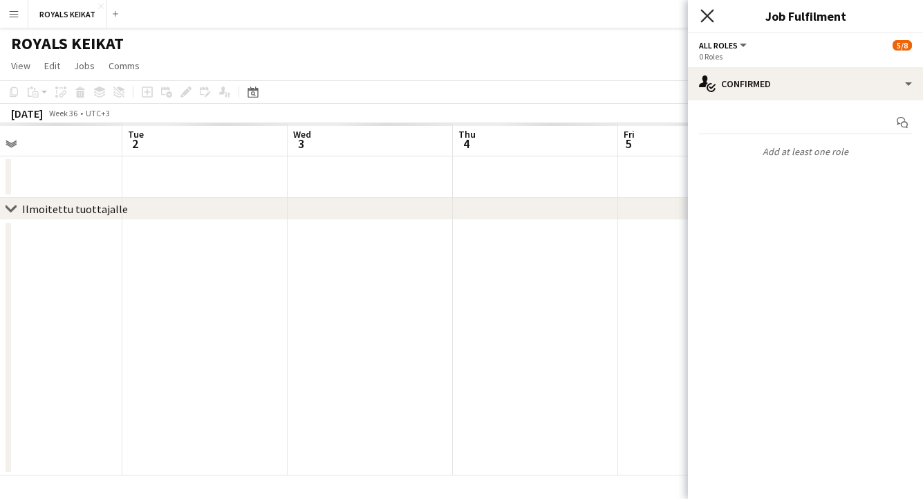
click at [706, 10] on icon "Close pop-in" at bounding box center [707, 15] width 13 height 13
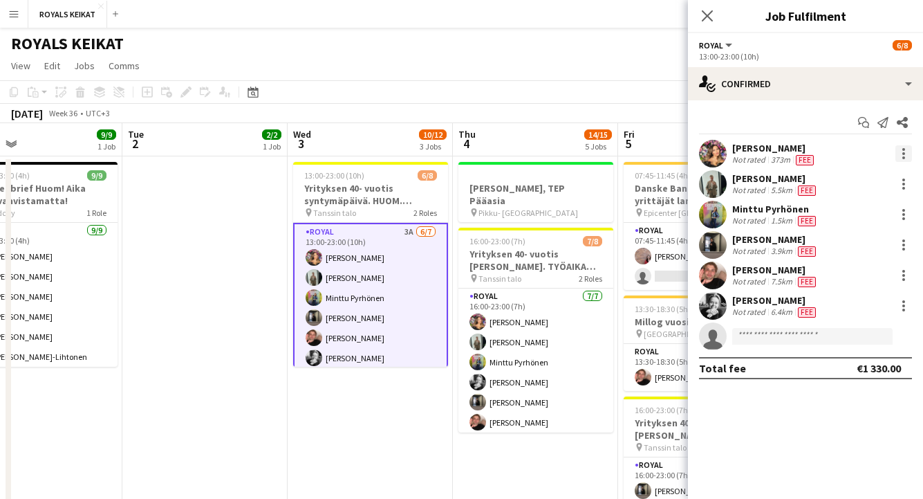
click at [907, 151] on div at bounding box center [904, 153] width 17 height 17
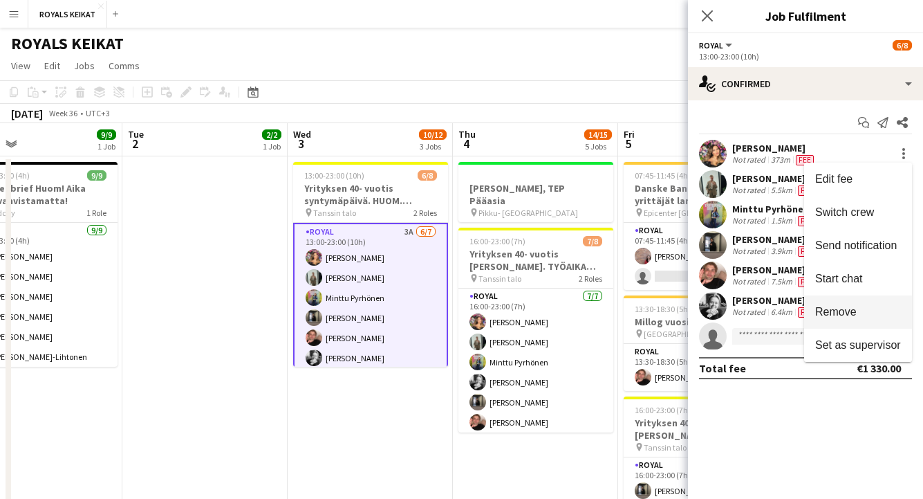
click at [840, 311] on span "Remove" at bounding box center [837, 312] width 42 height 12
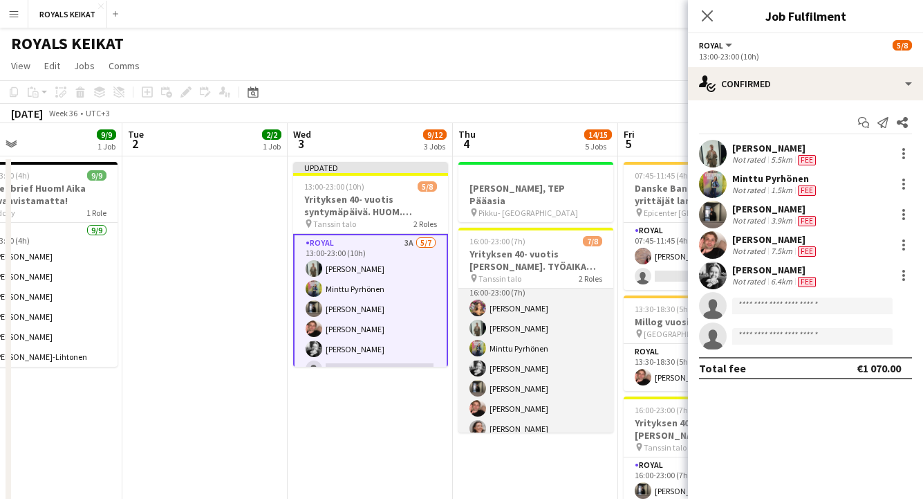
scroll to position [17, 0]
click at [528, 331] on app-card-role "Royal 7/7 16:00-23:00 (7h) Tiia Karvonen Emil Peltonen Minttu Pyrhönen Reetta K…" at bounding box center [536, 354] width 155 height 167
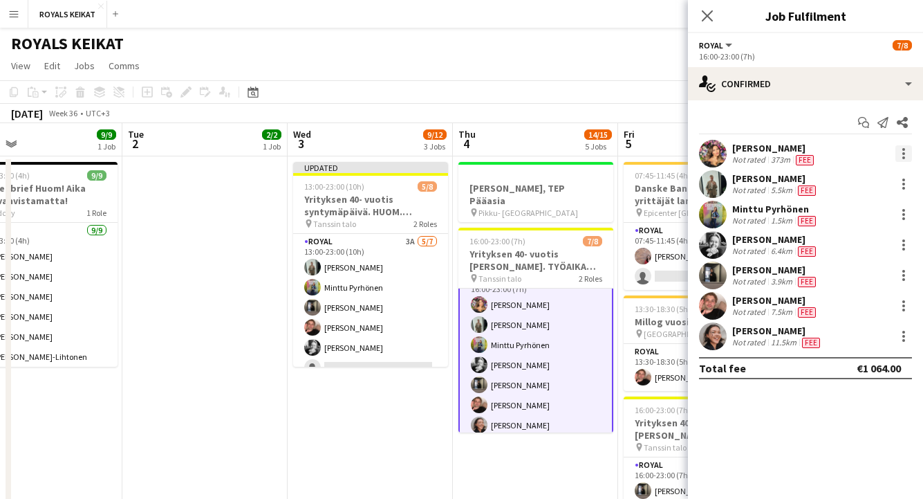
click at [905, 151] on div at bounding box center [904, 153] width 17 height 17
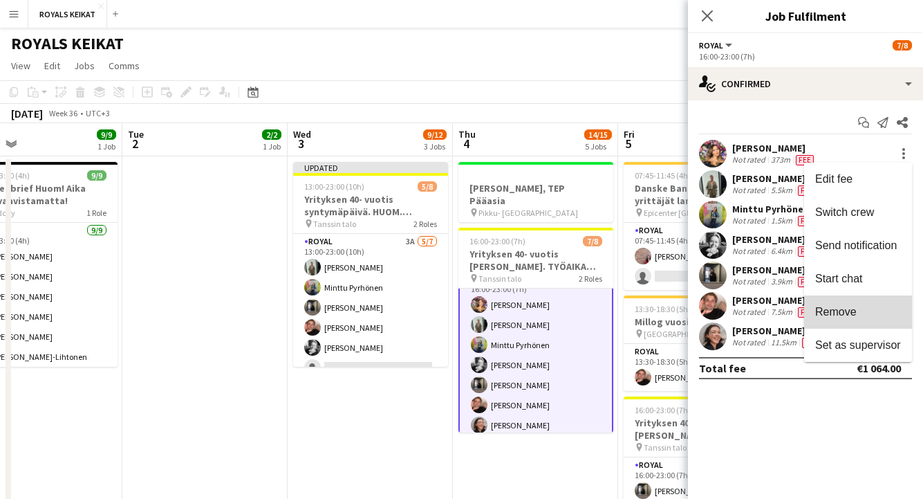
click at [836, 308] on span "Remove" at bounding box center [837, 312] width 42 height 12
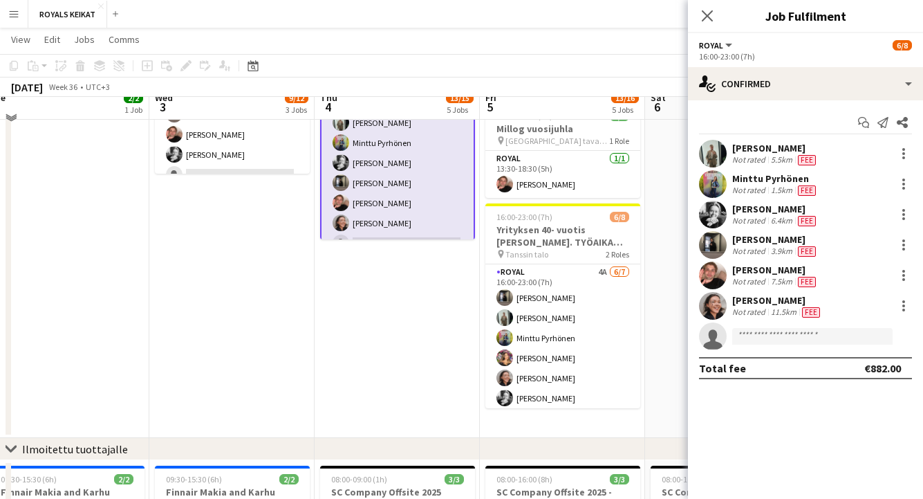
scroll to position [194, 0]
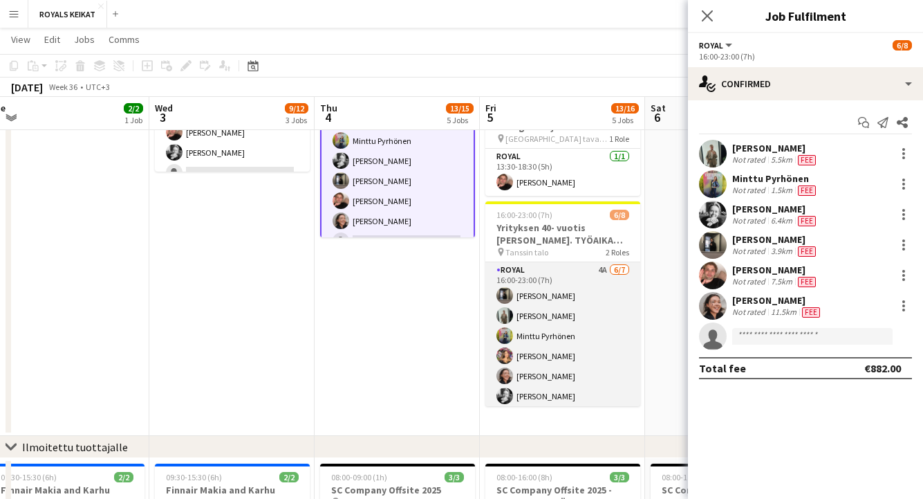
click at [551, 355] on app-card-role "Royal 4A 6/7 16:00-23:00 (7h) Sakari Jylhä Emil Peltonen Minttu Pyrhönen Tiia K…" at bounding box center [563, 345] width 155 height 167
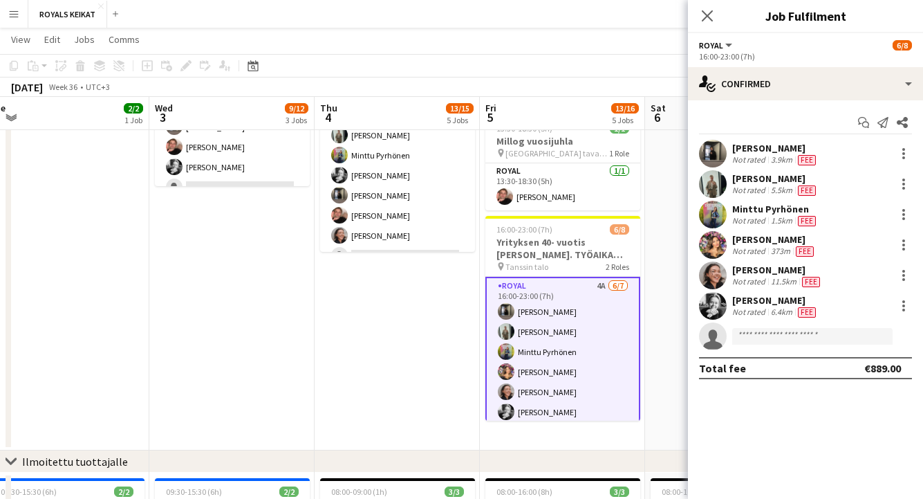
scroll to position [190, 0]
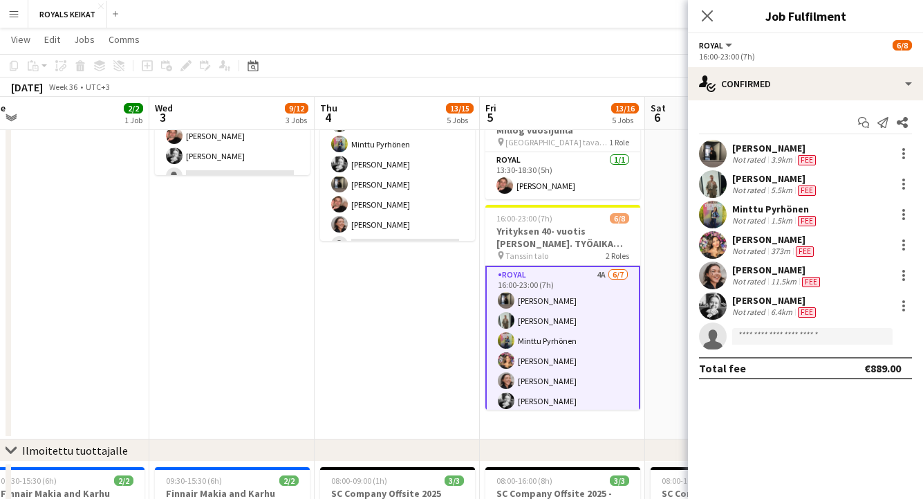
click at [614, 345] on app-card-role "Royal 4A 6/7 16:00-23:00 (7h) Sakari Jylhä Emil Peltonen Minttu Pyrhönen Tiia K…" at bounding box center [563, 351] width 155 height 170
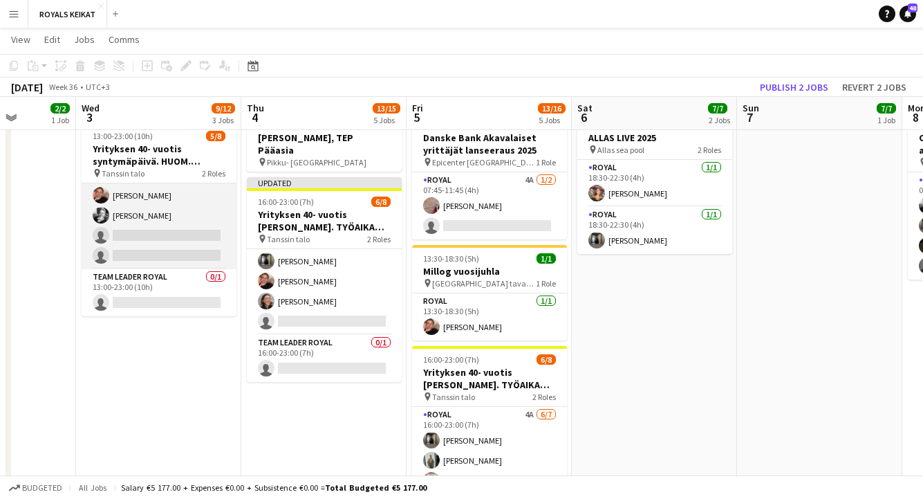
scroll to position [0, 0]
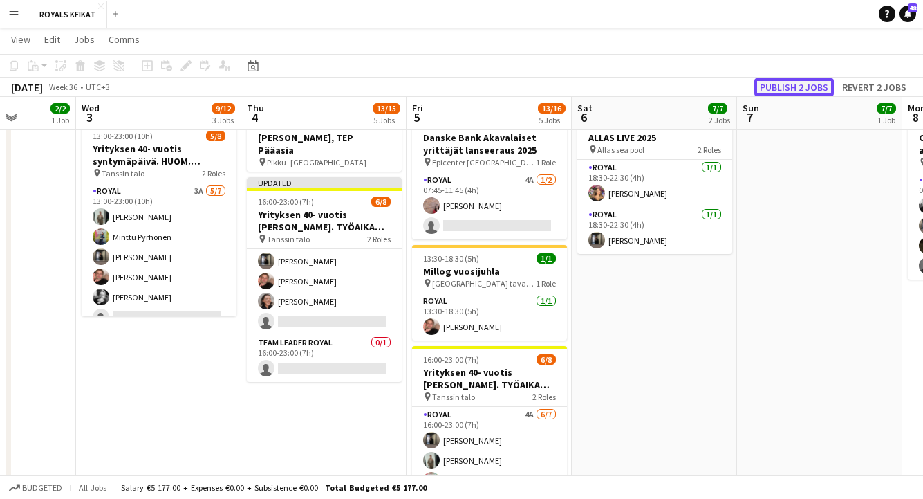
click at [784, 88] on button "Publish 2 jobs" at bounding box center [795, 87] width 80 height 18
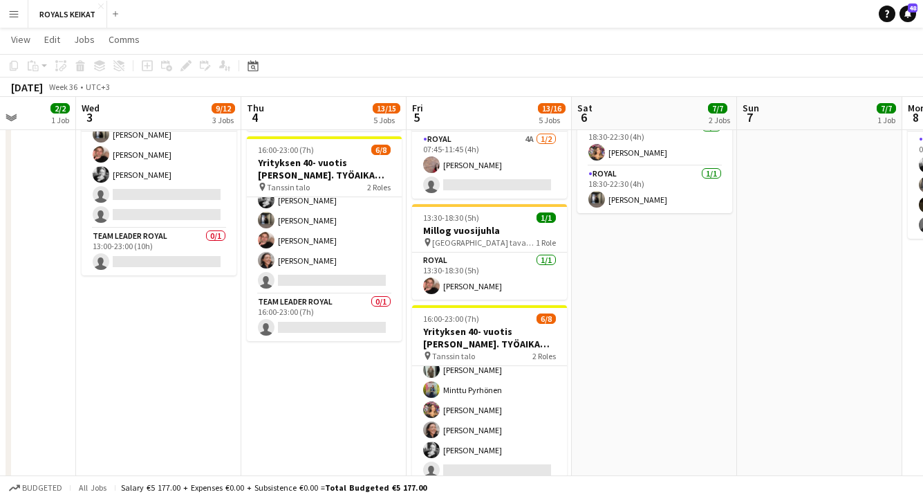
scroll to position [71, 0]
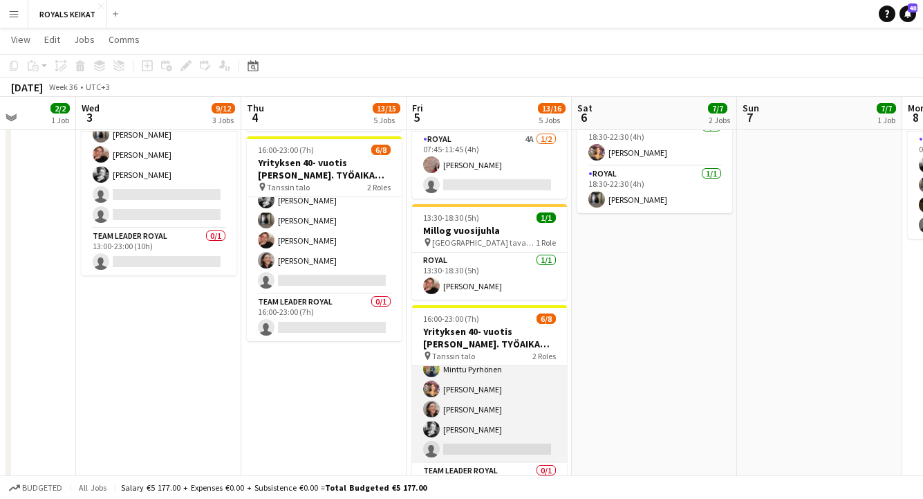
click at [466, 392] on app-card-role "Royal 4A 6/7 16:00-23:00 (7h) Sakari Jylhä Emil Peltonen Minttu Pyrhönen Tiia K…" at bounding box center [489, 378] width 155 height 167
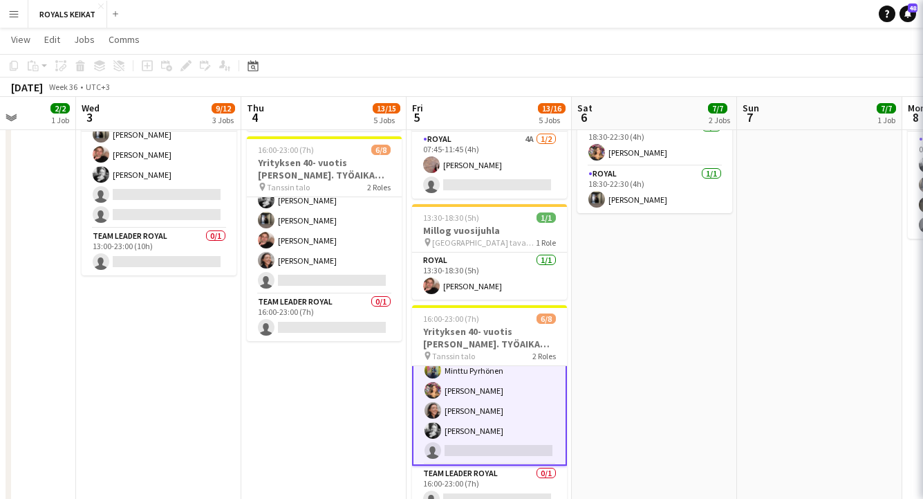
scroll to position [72, 0]
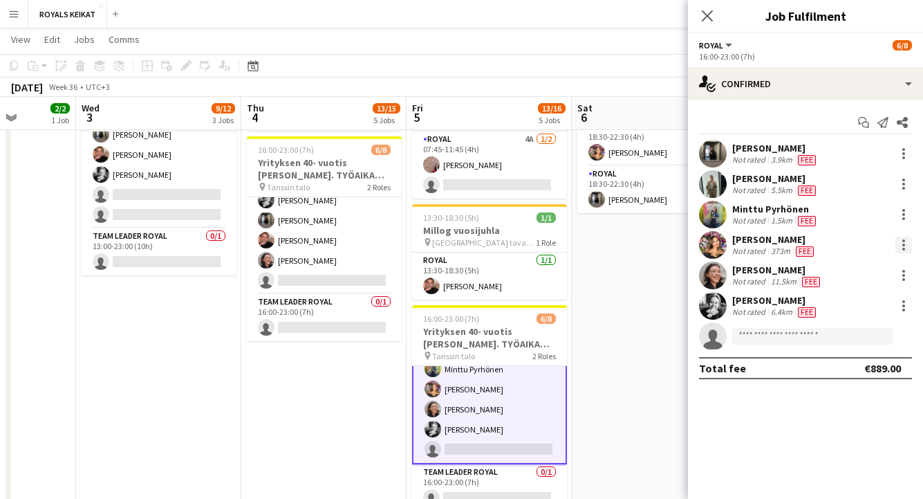
click at [903, 241] on div at bounding box center [904, 240] width 3 height 3
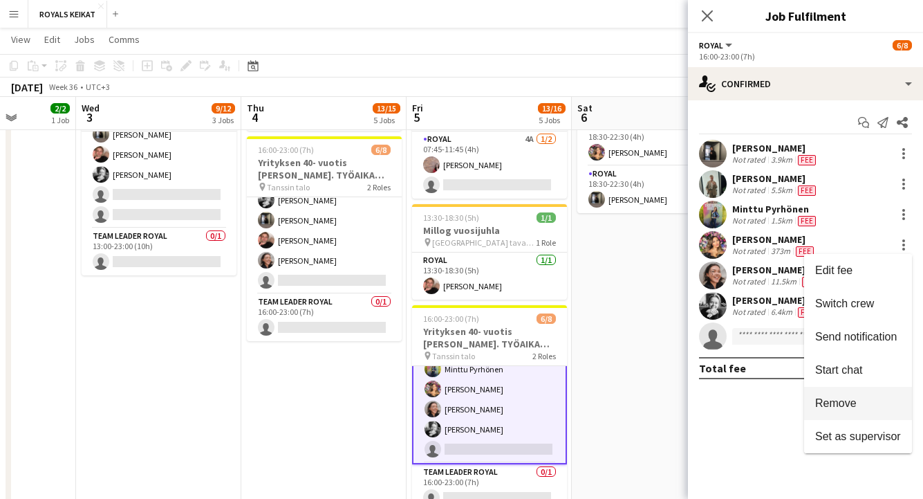
click at [827, 404] on span "Remove" at bounding box center [837, 403] width 42 height 12
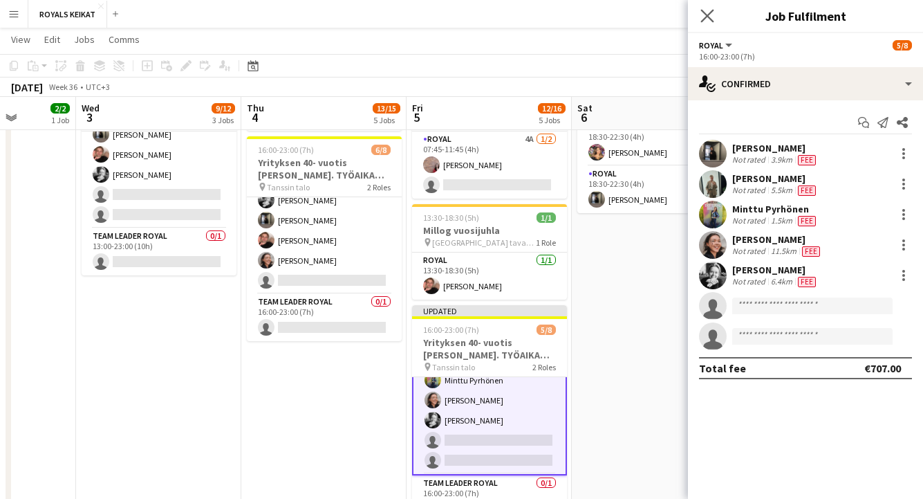
click at [706, 8] on app-icon "Close pop-in" at bounding box center [708, 16] width 20 height 20
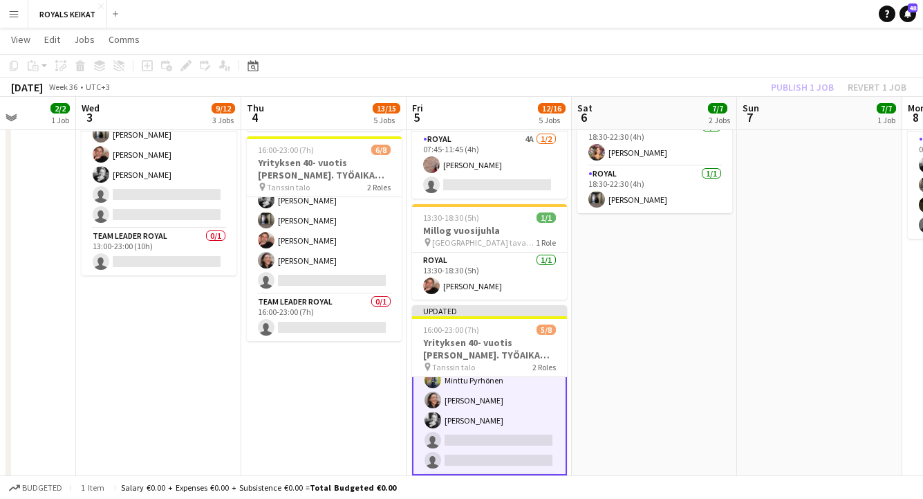
click at [809, 84] on div "Publish 1 job Revert 1 job" at bounding box center [839, 87] width 169 height 18
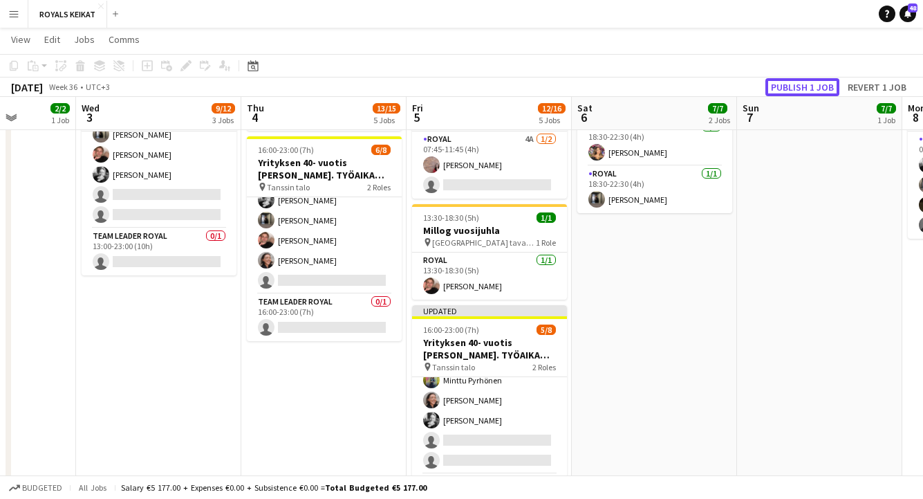
click at [809, 84] on button "Publish 1 job" at bounding box center [803, 87] width 74 height 18
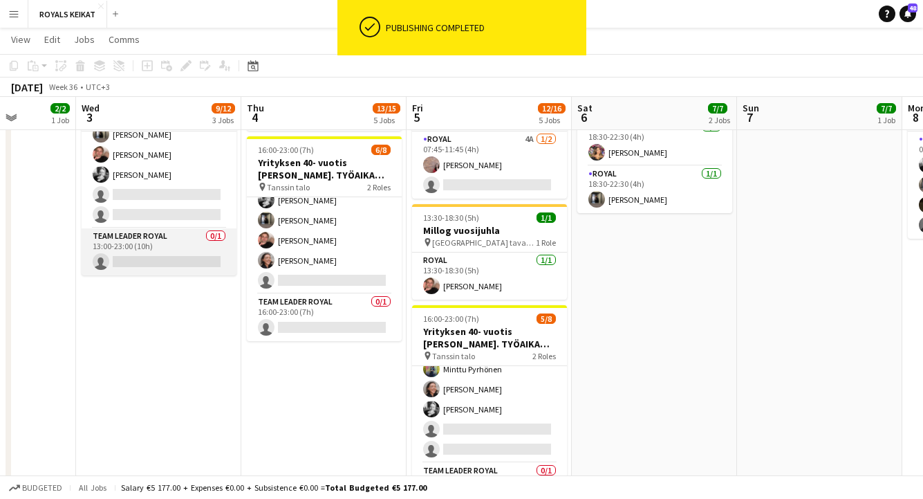
click at [136, 263] on app-card-role "Team Leader Royal 0/1 13:00-23:00 (10h) single-neutral-actions" at bounding box center [159, 251] width 155 height 47
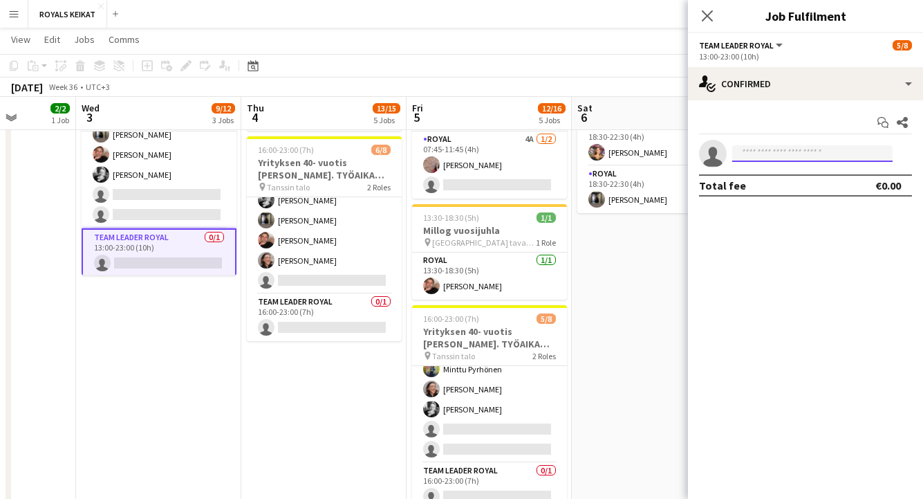
click at [755, 150] on input at bounding box center [813, 153] width 160 height 17
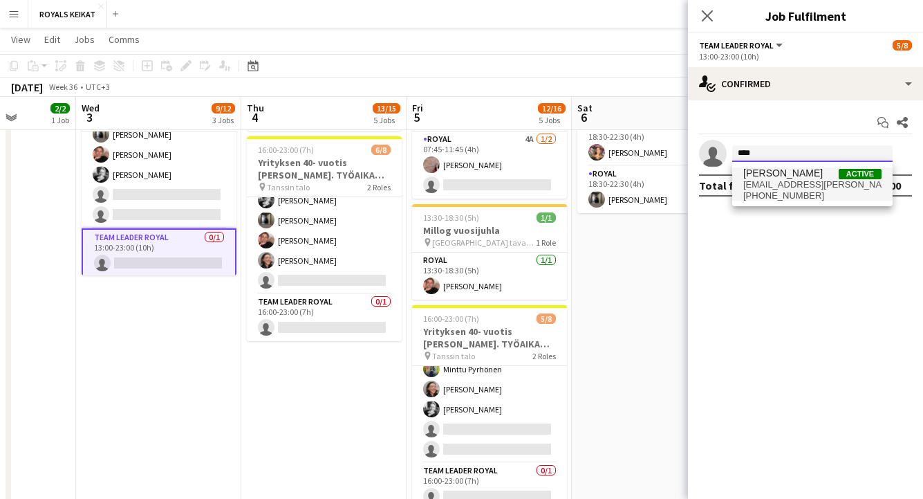
type input "****"
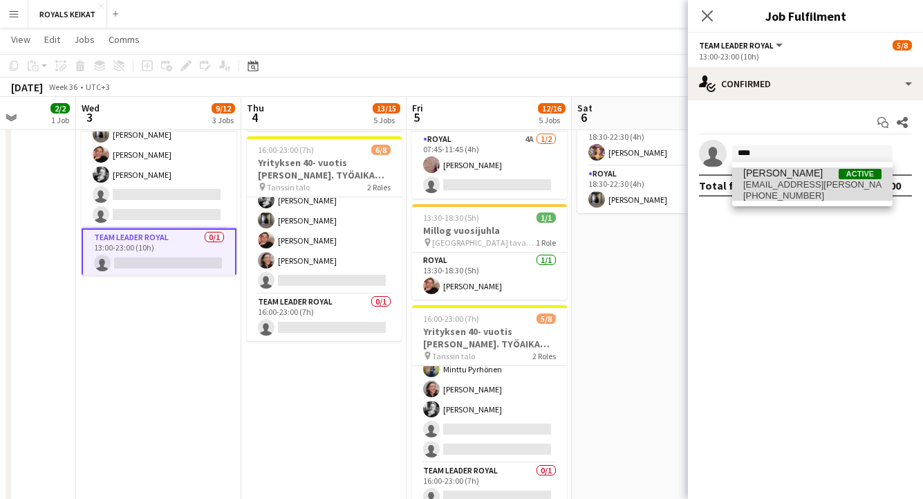
click at [762, 183] on span "tiiamarianna.karvonen@gmail.com" at bounding box center [813, 184] width 138 height 11
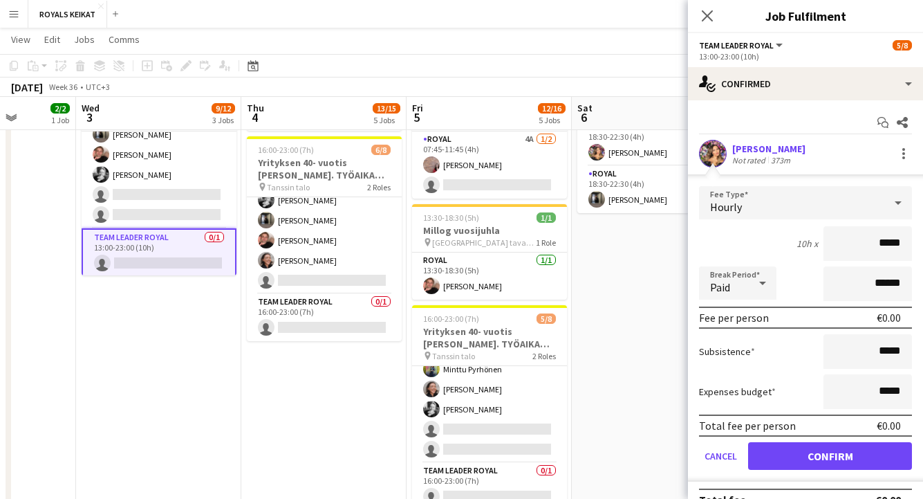
drag, startPoint x: 906, startPoint y: 243, endPoint x: 867, endPoint y: 243, distance: 38.7
click at [867, 243] on input "*****" at bounding box center [868, 243] width 89 height 35
type input "***"
click at [825, 453] on button "Confirm" at bounding box center [830, 456] width 164 height 28
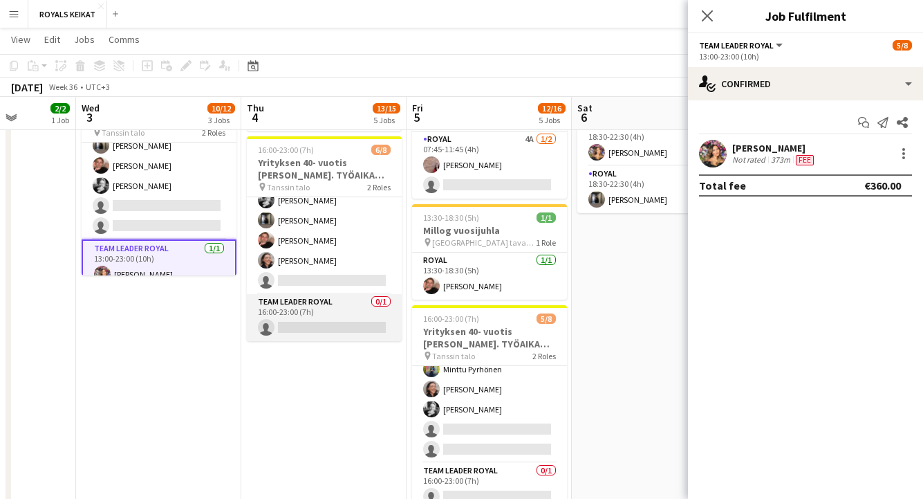
click at [305, 313] on app-card-role "Team Leader Royal 0/1 16:00-23:00 (7h) single-neutral-actions" at bounding box center [324, 317] width 155 height 47
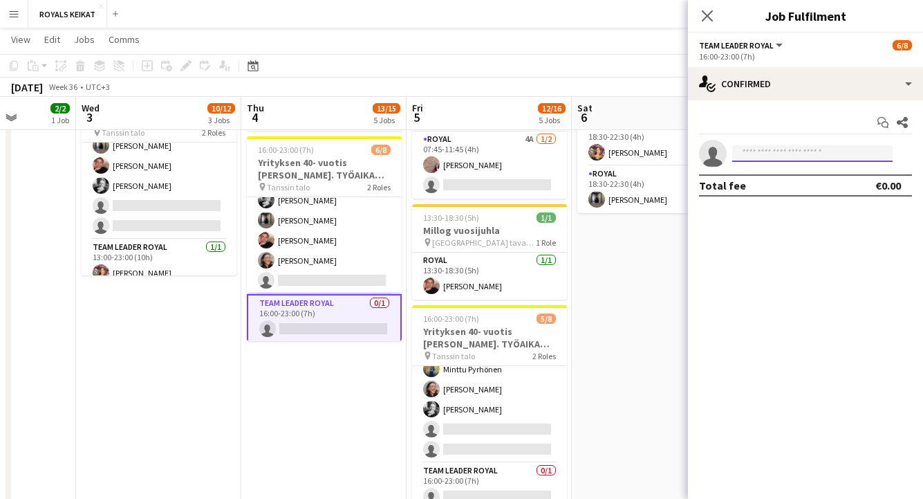
click at [787, 151] on input at bounding box center [813, 153] width 160 height 17
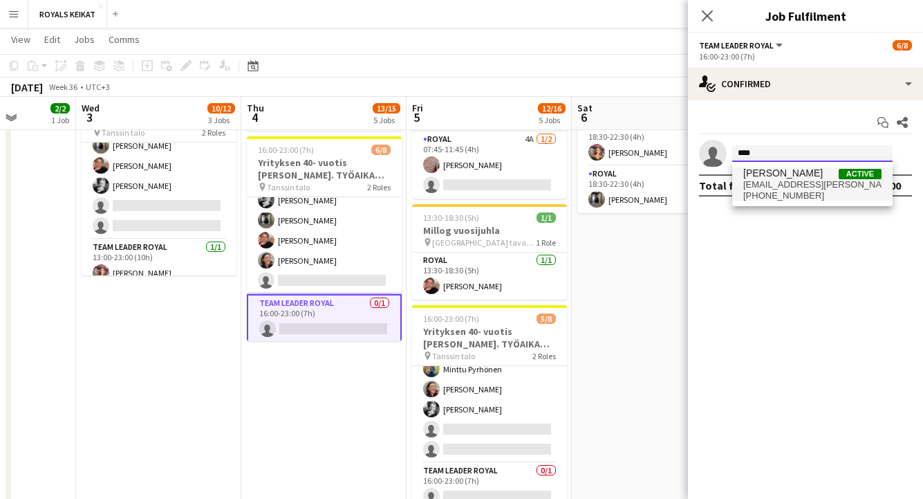
type input "****"
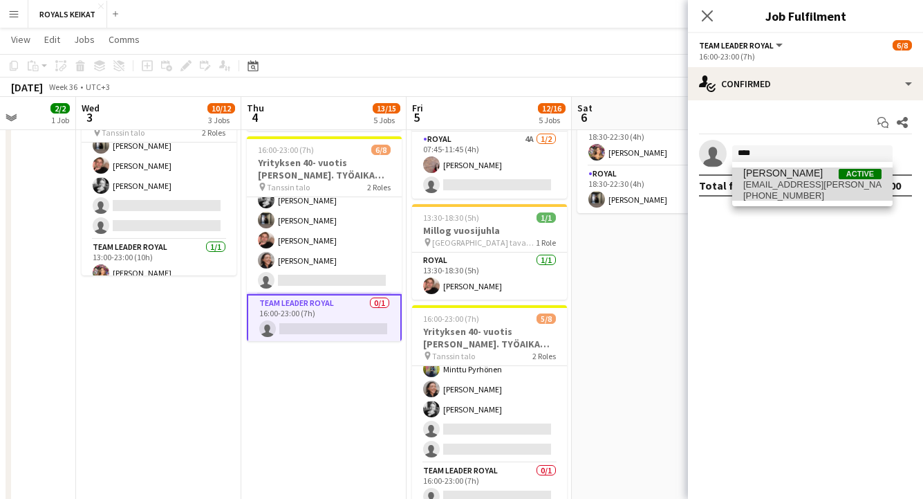
click at [782, 185] on span "tiiamarianna.karvonen@gmail.com" at bounding box center [813, 184] width 138 height 11
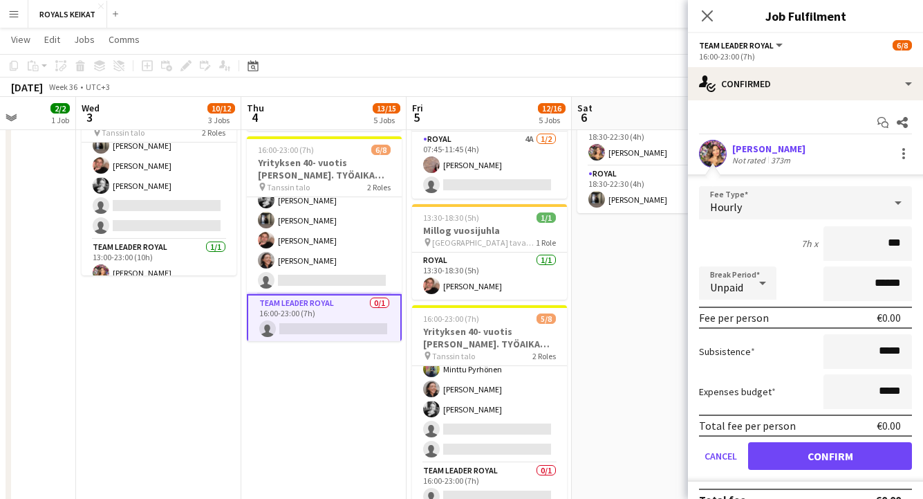
type input "**"
type input "***"
click at [839, 455] on button "Confirm" at bounding box center [830, 456] width 164 height 28
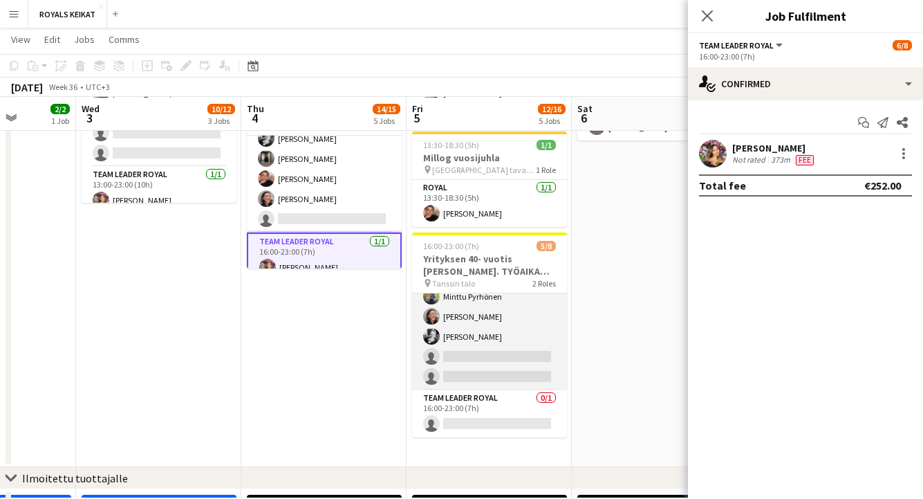
scroll to position [163, 0]
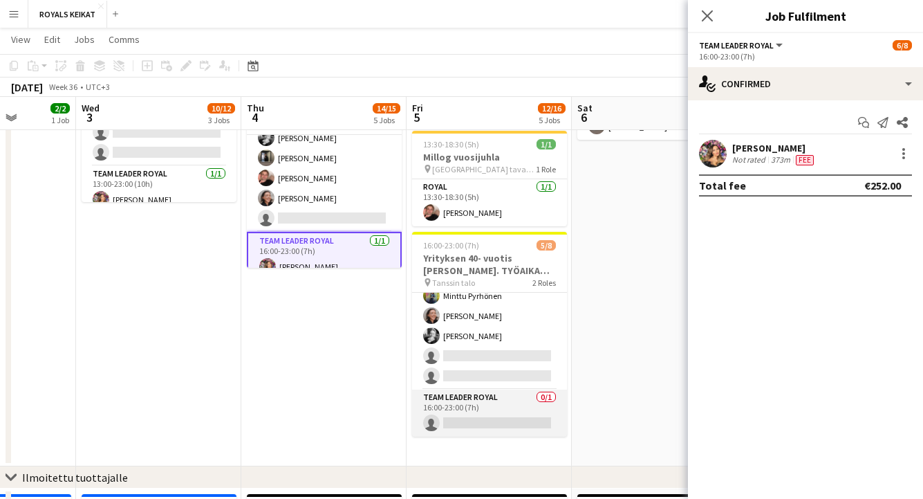
click at [484, 416] on app-card-role "Team Leader Royal 0/1 16:00-23:00 (7h) single-neutral-actions" at bounding box center [489, 412] width 155 height 47
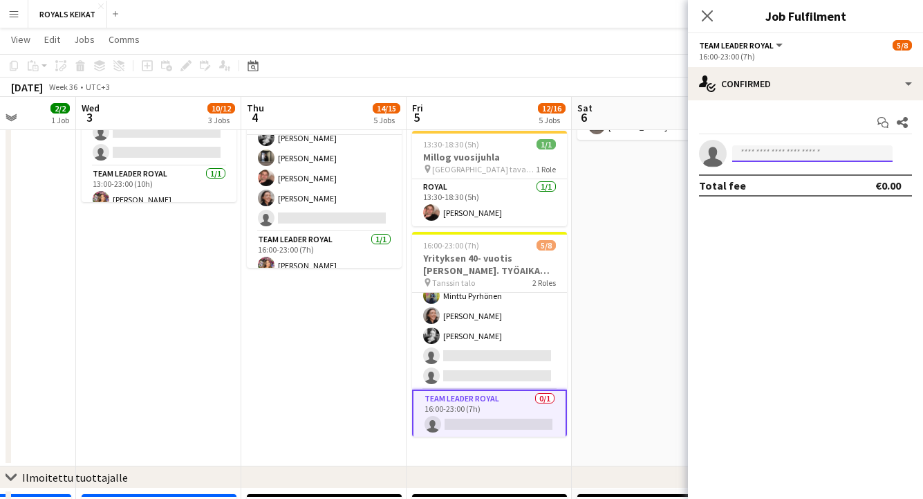
click at [749, 152] on input at bounding box center [813, 153] width 160 height 17
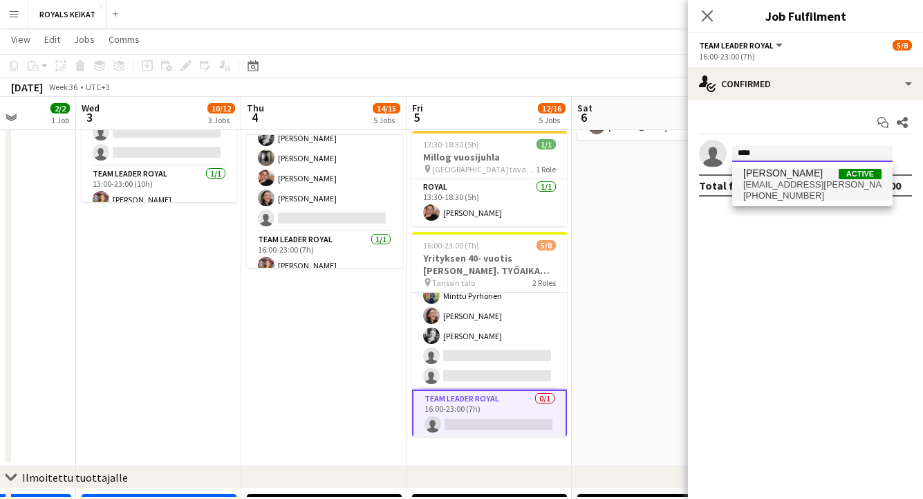
type input "****"
click at [762, 183] on span "tiiamarianna.karvonen@gmail.com" at bounding box center [813, 184] width 138 height 11
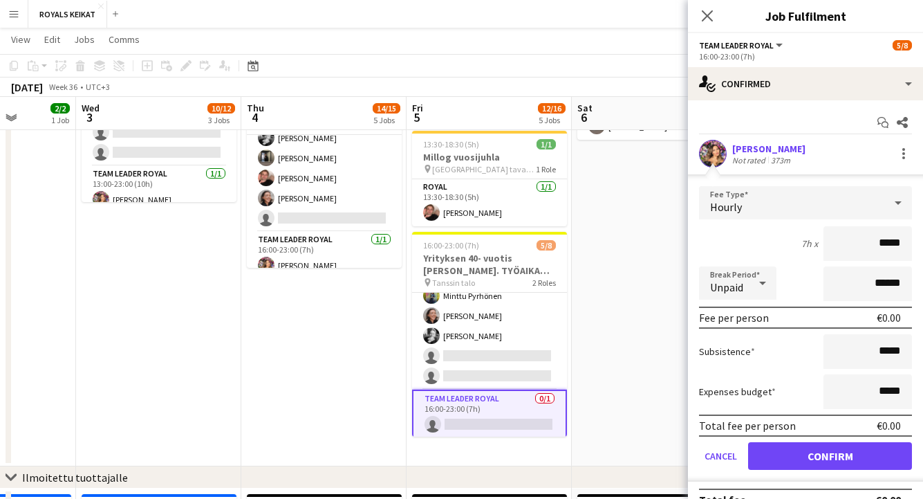
drag, startPoint x: 903, startPoint y: 244, endPoint x: 854, endPoint y: 244, distance: 49.8
click at [854, 244] on input "*****" at bounding box center [868, 243] width 89 height 35
type input "***"
click at [835, 453] on button "Confirm" at bounding box center [830, 456] width 164 height 28
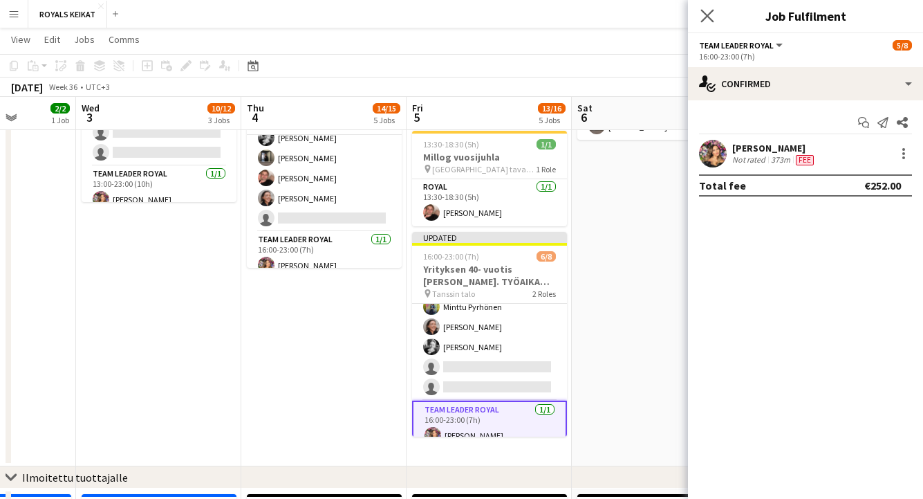
click at [706, 8] on app-icon "Close pop-in" at bounding box center [708, 16] width 20 height 20
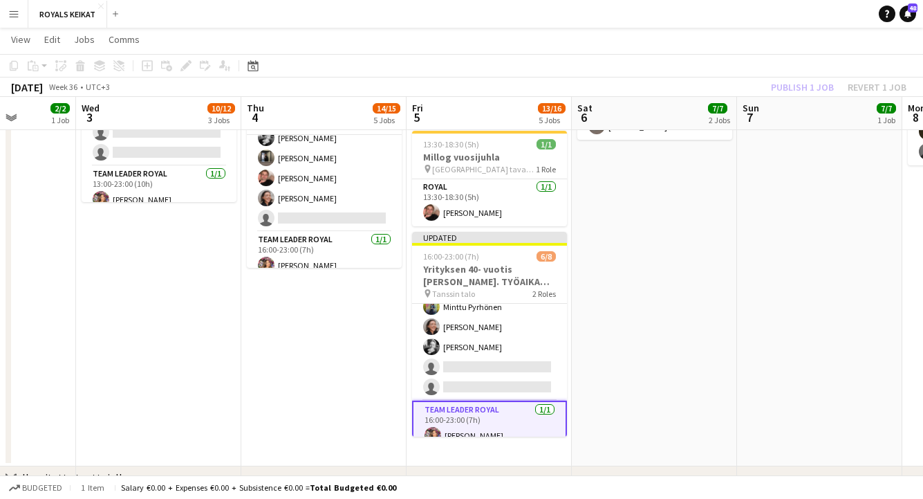
click at [796, 85] on div "Publish 1 job Revert 1 job" at bounding box center [839, 87] width 169 height 18
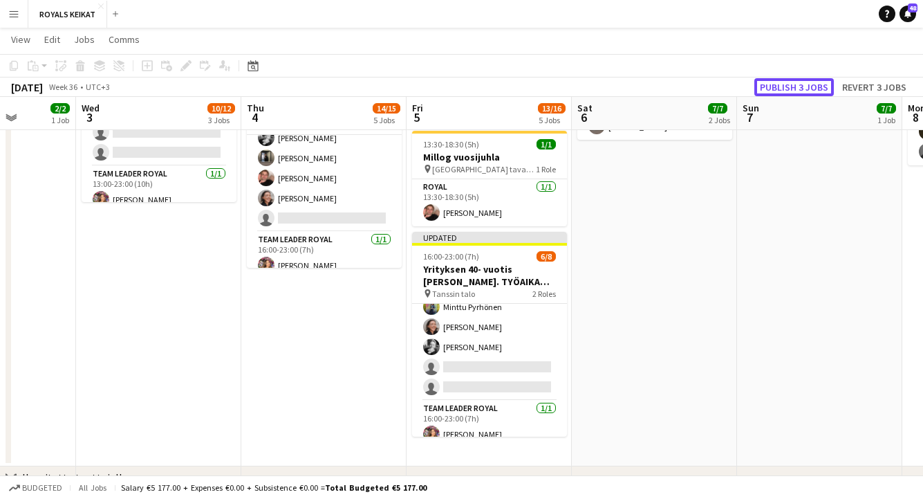
click at [796, 85] on button "Publish 3 jobs" at bounding box center [795, 87] width 80 height 18
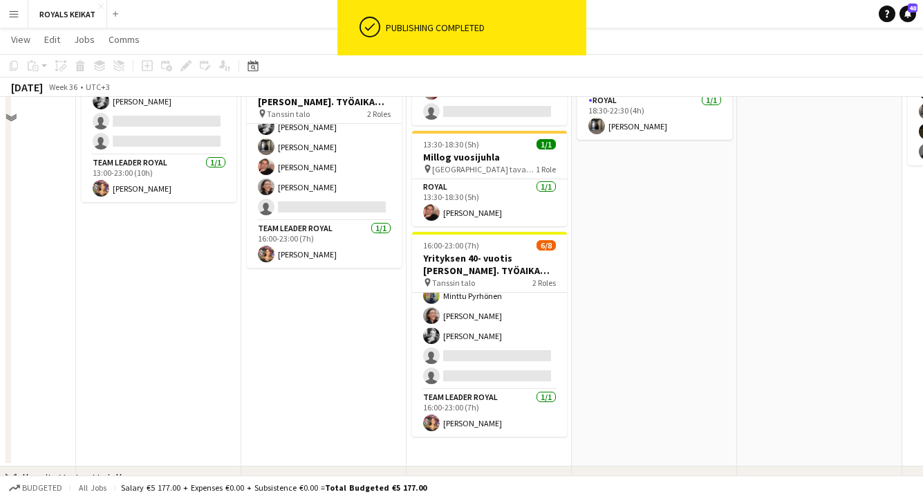
scroll to position [0, 0]
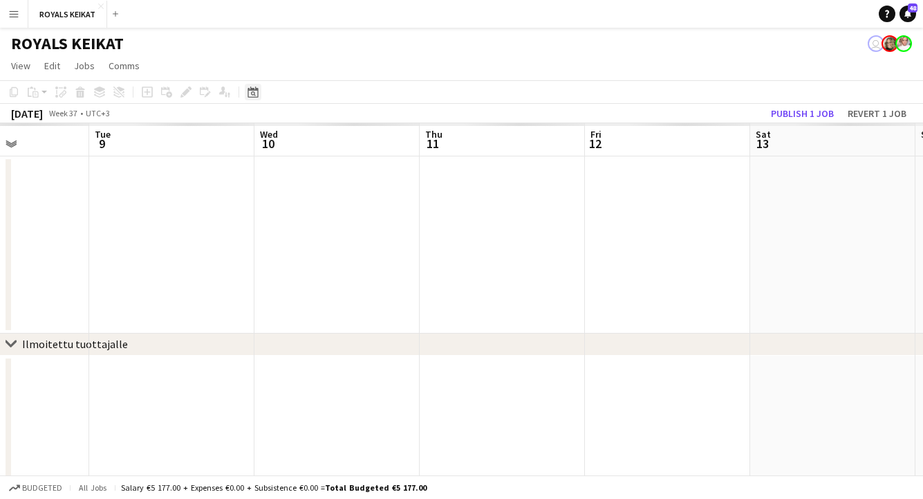
click at [252, 93] on icon at bounding box center [253, 93] width 5 height 5
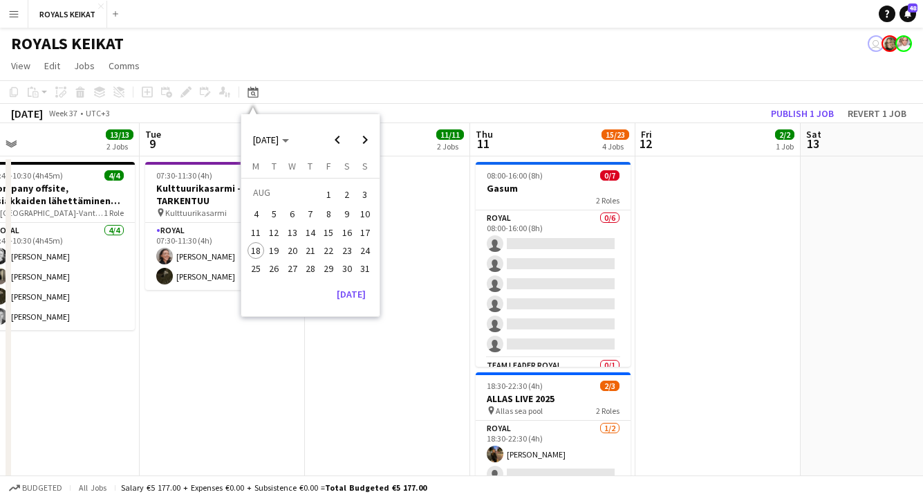
scroll to position [0, 487]
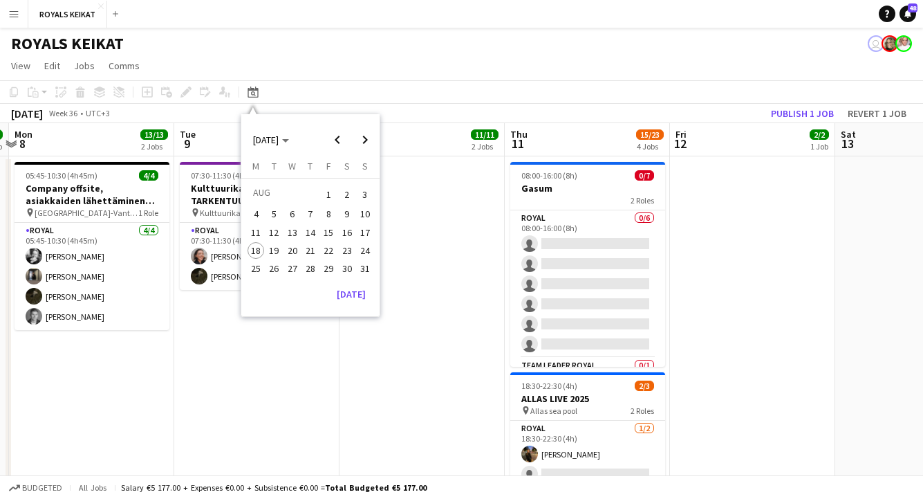
click at [459, 356] on app-date-cell at bounding box center [422, 393] width 165 height 475
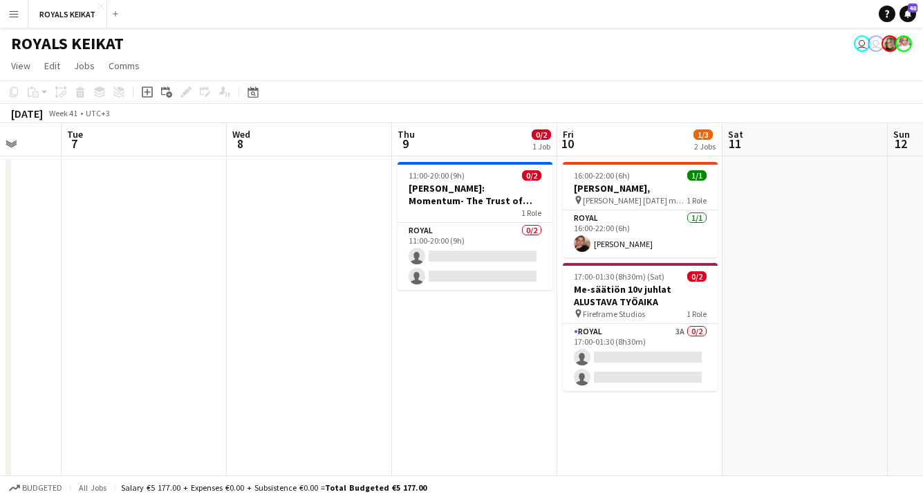
scroll to position [0, 436]
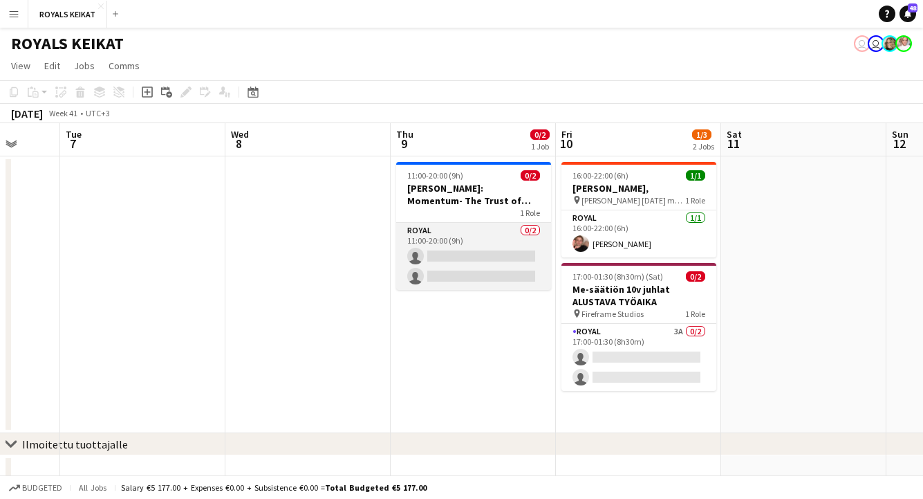
click at [514, 252] on app-card-role "Royal 0/2 11:00-20:00 (9h) single-neutral-actions single-neutral-actions" at bounding box center [473, 256] width 155 height 67
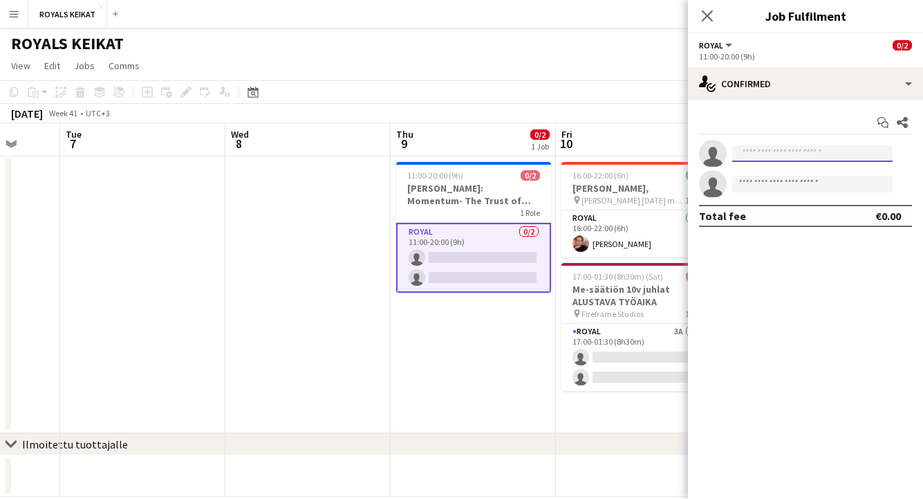
click at [787, 160] on input at bounding box center [813, 153] width 160 height 17
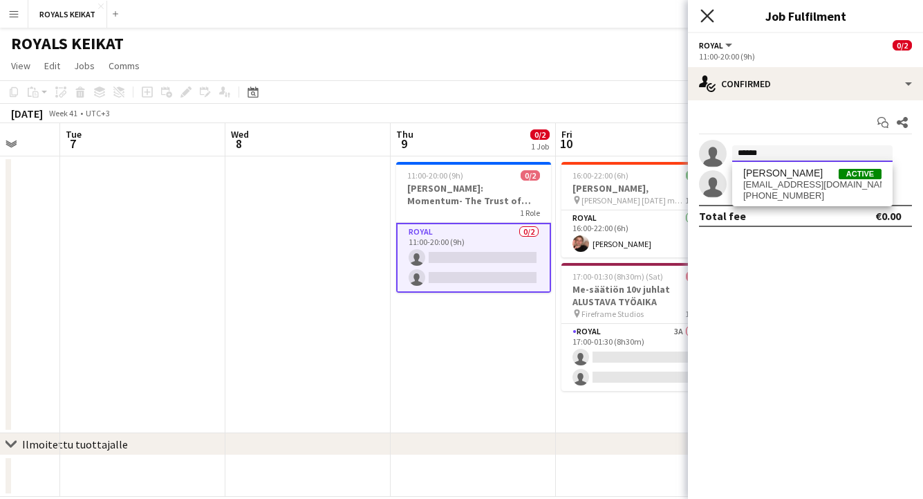
type input "******"
click at [706, 11] on icon "Close pop-in" at bounding box center [707, 15] width 13 height 13
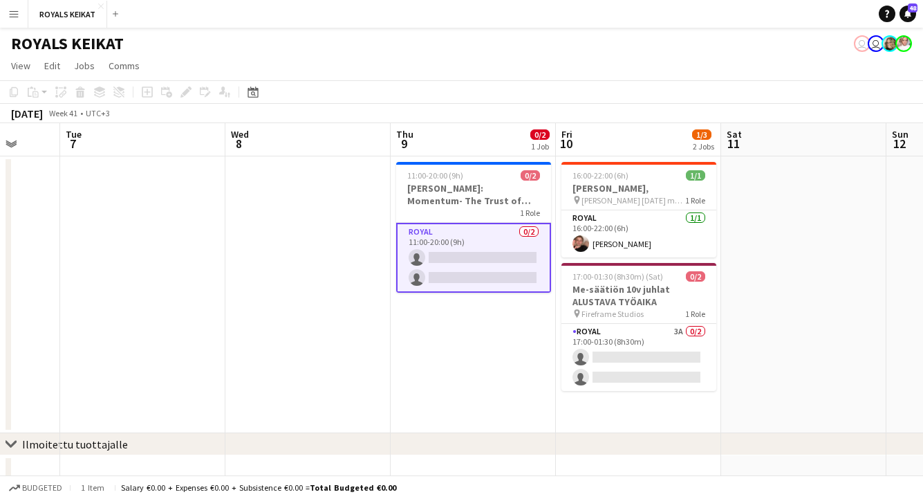
click at [302, 340] on app-date-cell at bounding box center [308, 294] width 165 height 277
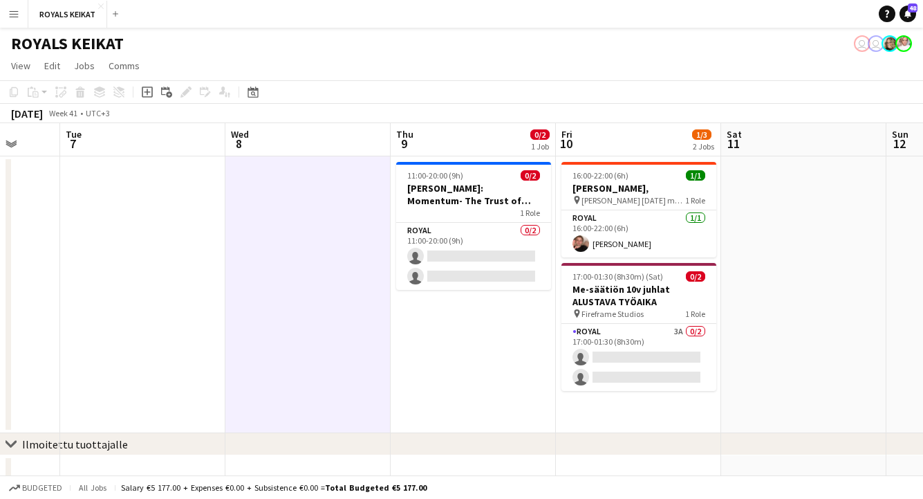
click at [179, 336] on app-date-cell at bounding box center [142, 294] width 165 height 277
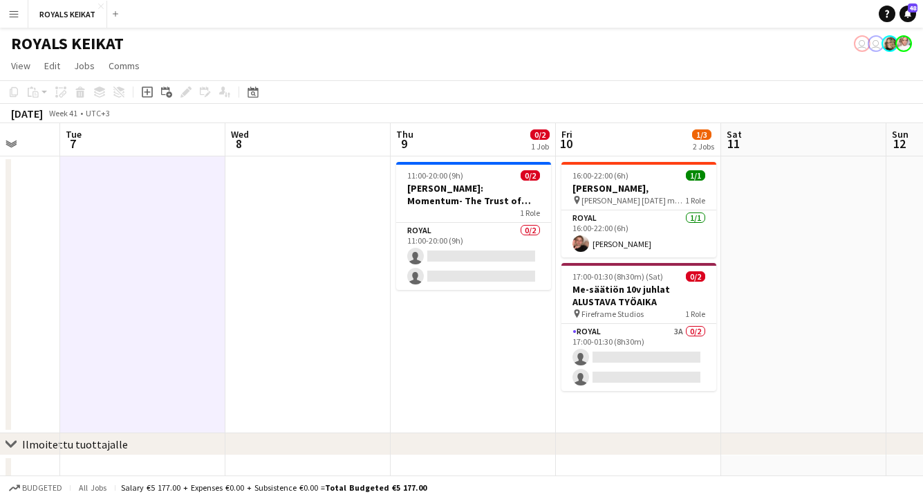
click at [306, 347] on app-date-cell at bounding box center [308, 294] width 165 height 277
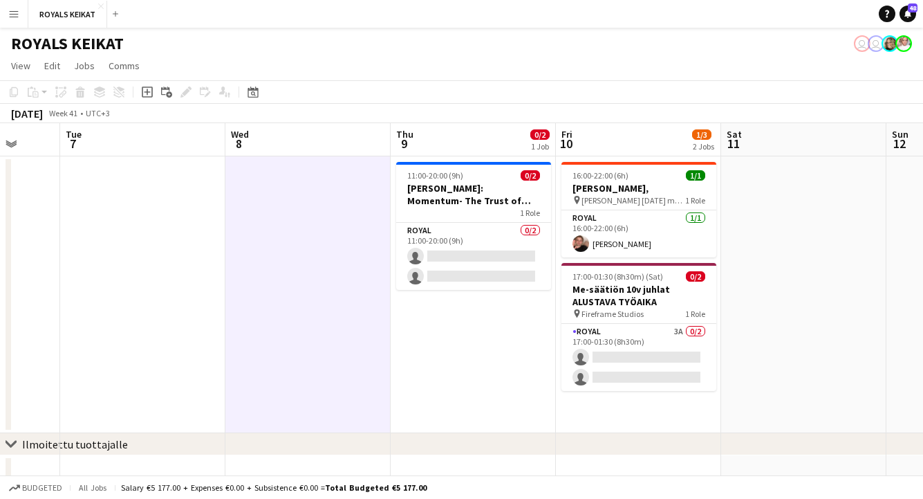
click at [803, 349] on app-date-cell at bounding box center [803, 294] width 165 height 277
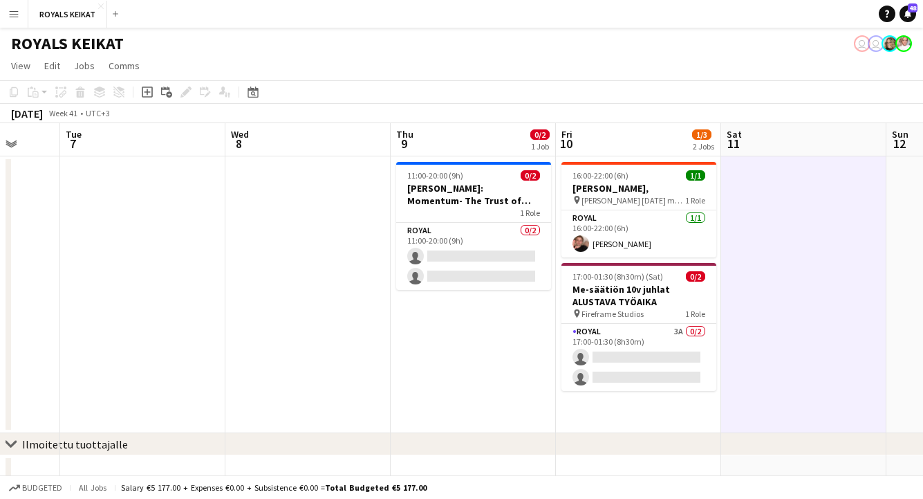
click at [267, 350] on app-date-cell at bounding box center [308, 294] width 165 height 277
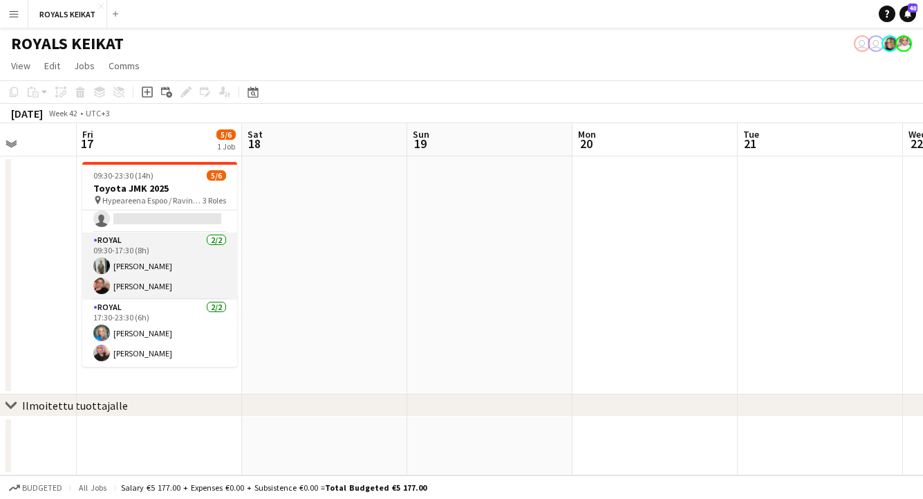
scroll to position [0, 0]
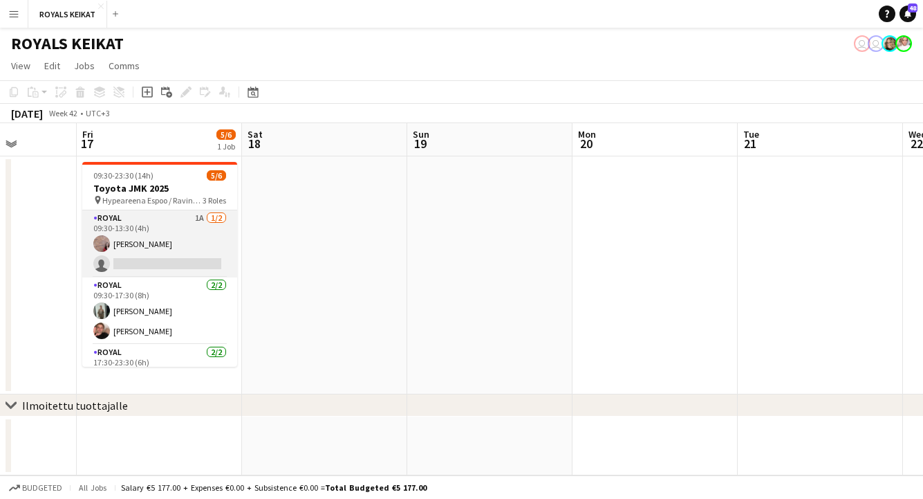
click at [138, 242] on app-card-role "Royal 1A [DATE] 09:30-13:30 (4h) [PERSON_NAME] single-neutral-actions" at bounding box center [159, 243] width 155 height 67
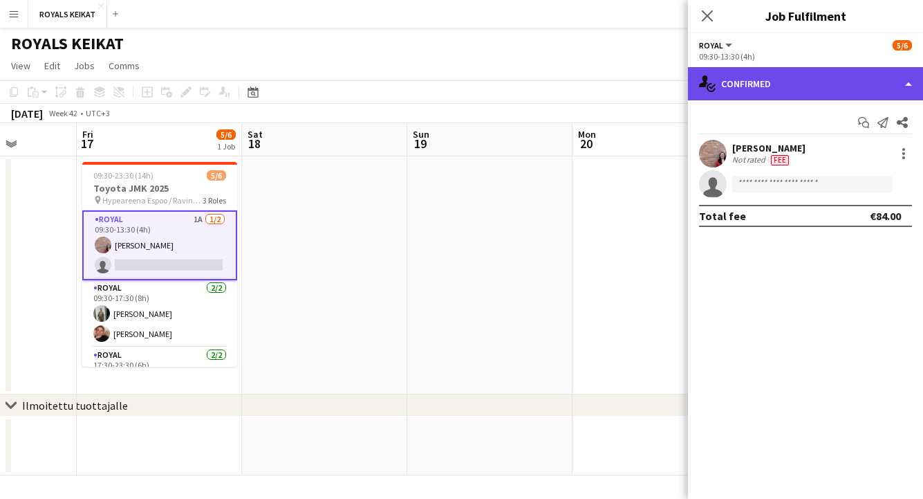
click at [747, 85] on div "single-neutral-actions-check-2 Confirmed" at bounding box center [805, 83] width 235 height 33
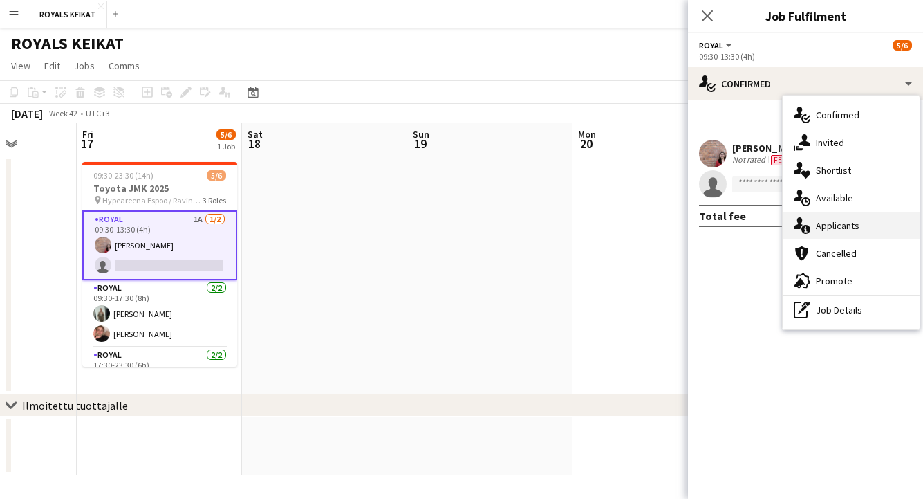
click at [833, 225] on div "single-neutral-actions-information Applicants" at bounding box center [851, 226] width 137 height 28
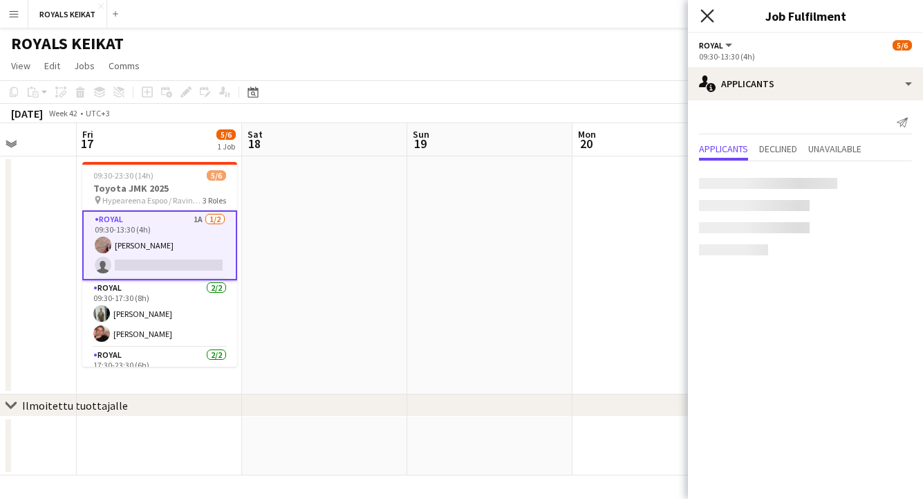
click at [706, 11] on icon "Close pop-in" at bounding box center [707, 15] width 13 height 13
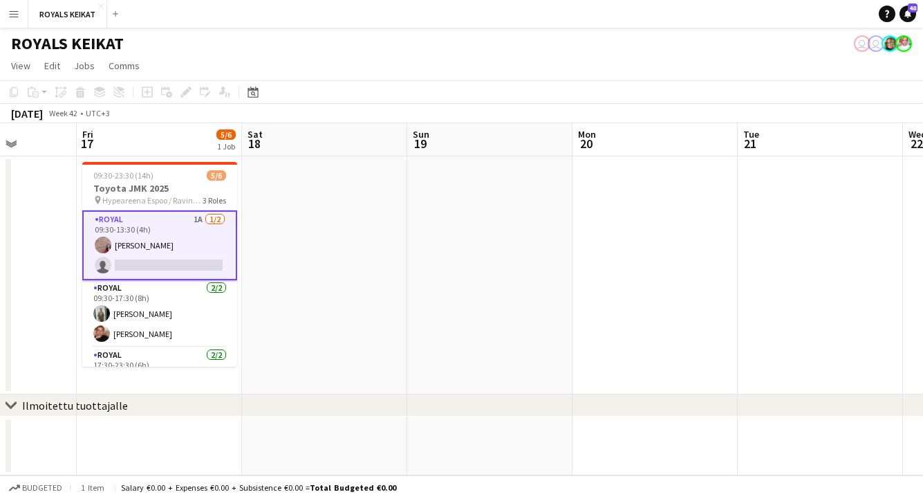
click at [625, 239] on app-date-cell at bounding box center [655, 275] width 165 height 238
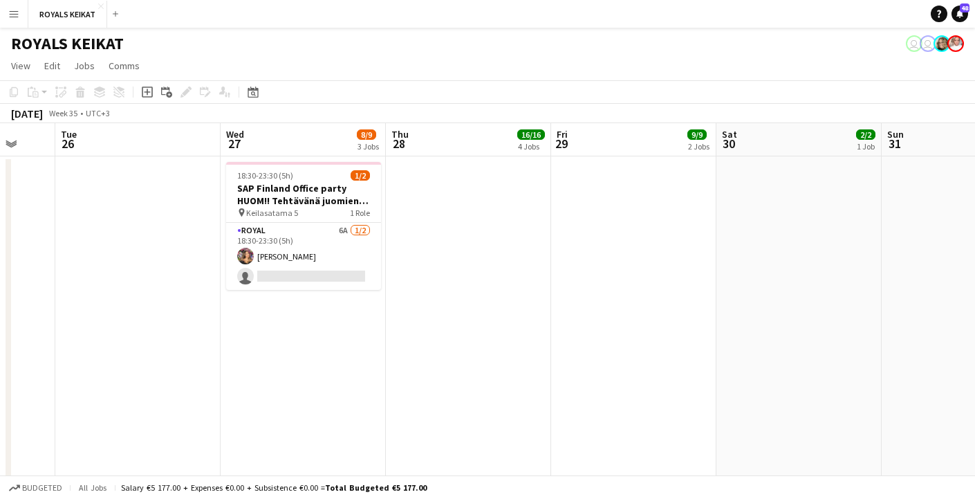
scroll to position [0, 440]
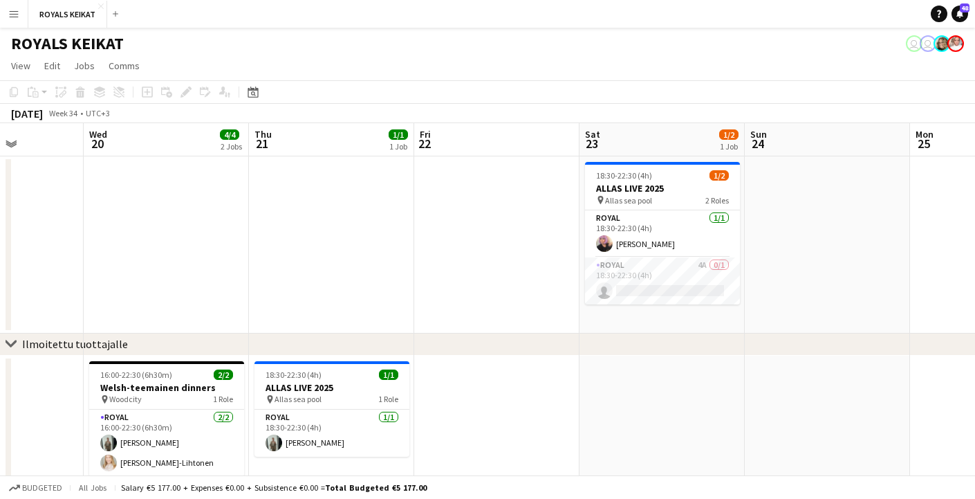
scroll to position [0, 413]
click at [654, 277] on app-card-role "Royal 4A 0/1 18:30-22:30 (4h) single-neutral-actions" at bounding box center [662, 280] width 155 height 47
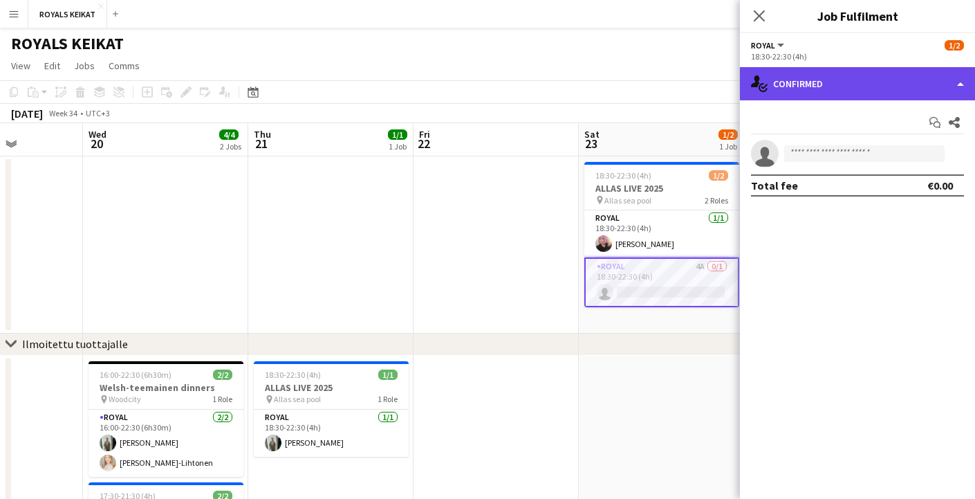
click at [824, 89] on div "single-neutral-actions-check-2 Confirmed" at bounding box center [857, 83] width 235 height 33
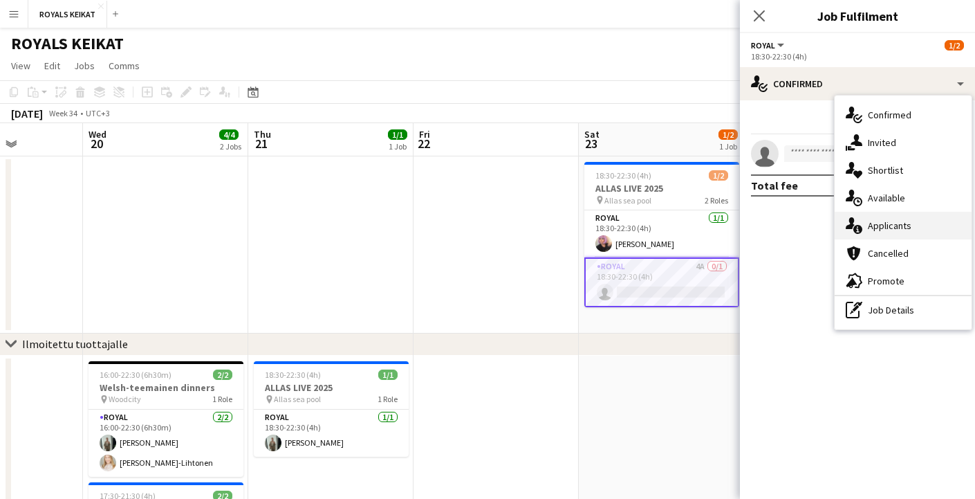
click at [879, 228] on div "single-neutral-actions-information Applicants" at bounding box center [903, 226] width 137 height 28
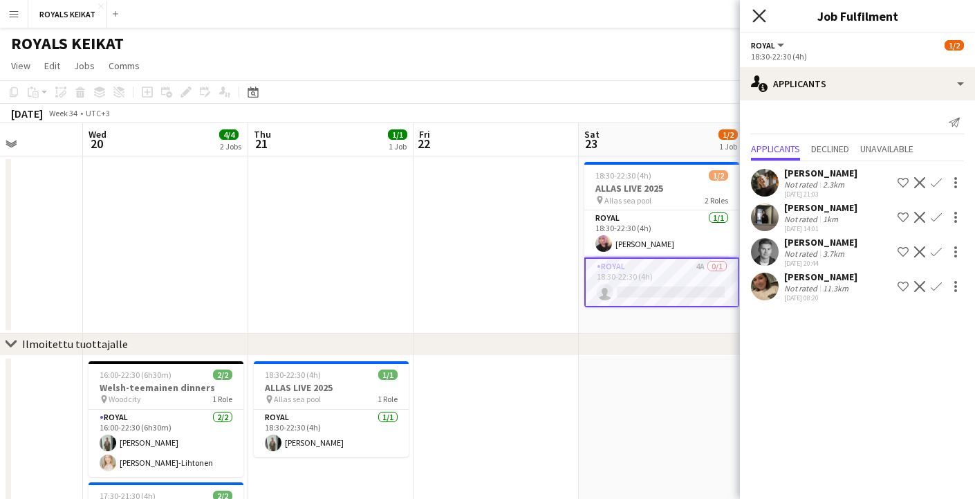
click at [757, 12] on icon at bounding box center [759, 15] width 13 height 13
